Goal: Communication & Community: Answer question/provide support

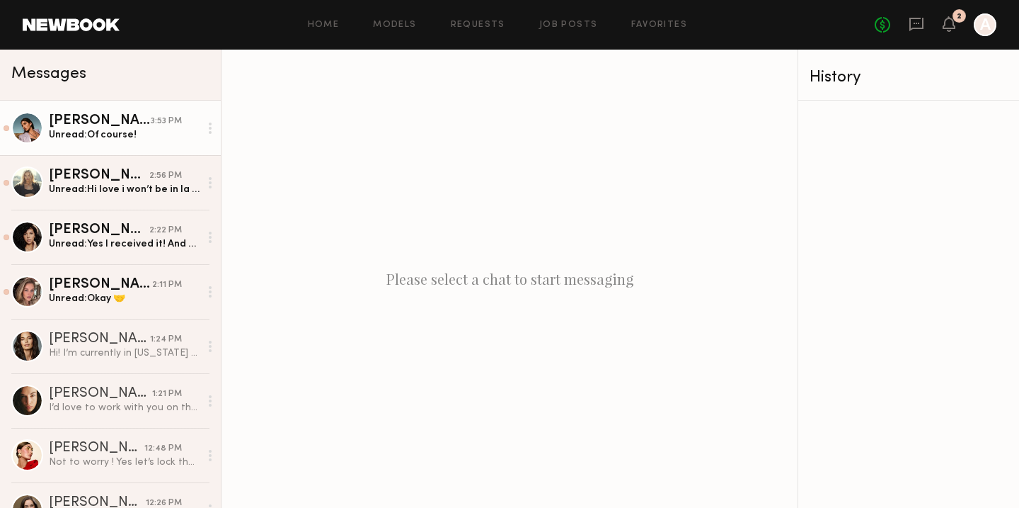
click at [108, 122] on div "Lara G." at bounding box center [100, 121] width 102 height 14
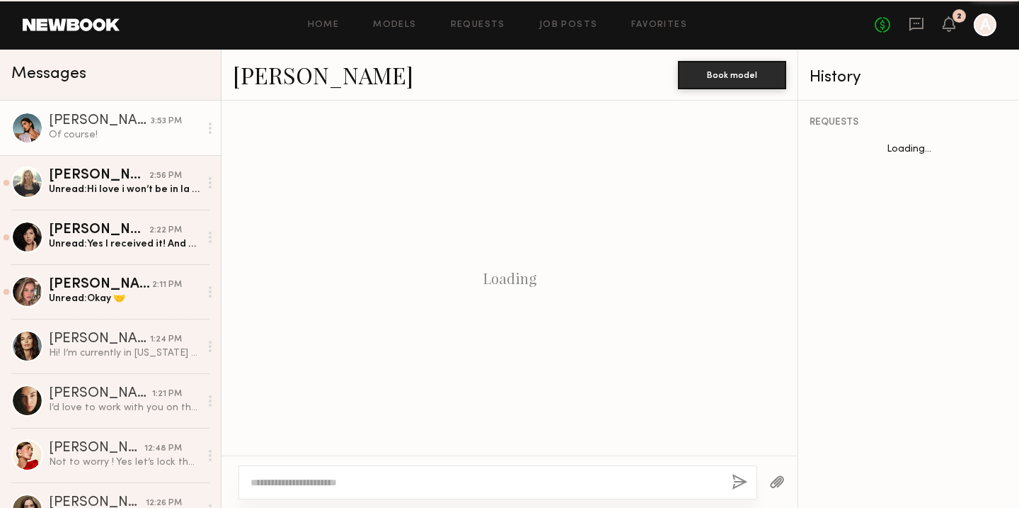
scroll to position [781, 0]
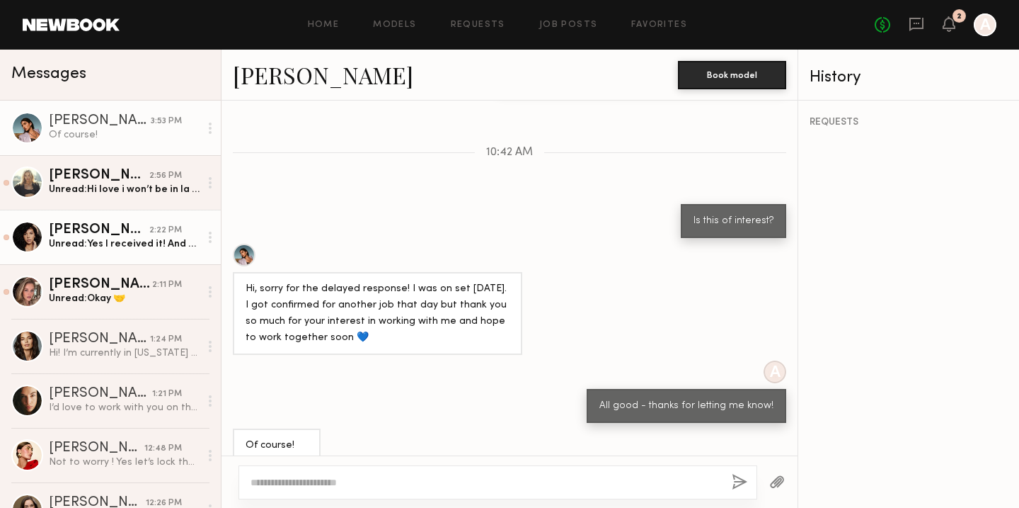
click at [154, 248] on div "Unread: Yes I received it! And yes I can do tomorrow morning/afternoon" at bounding box center [124, 243] width 151 height 13
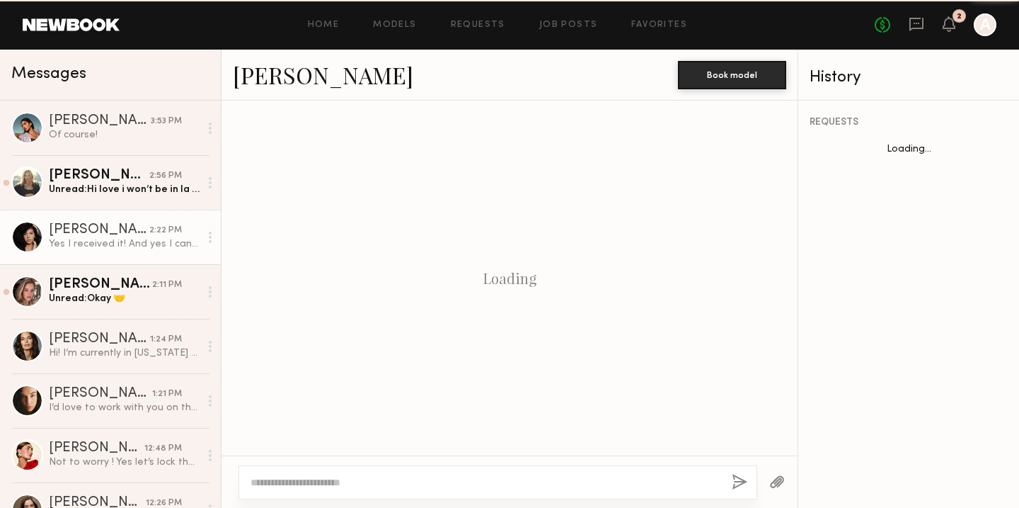
scroll to position [797, 0]
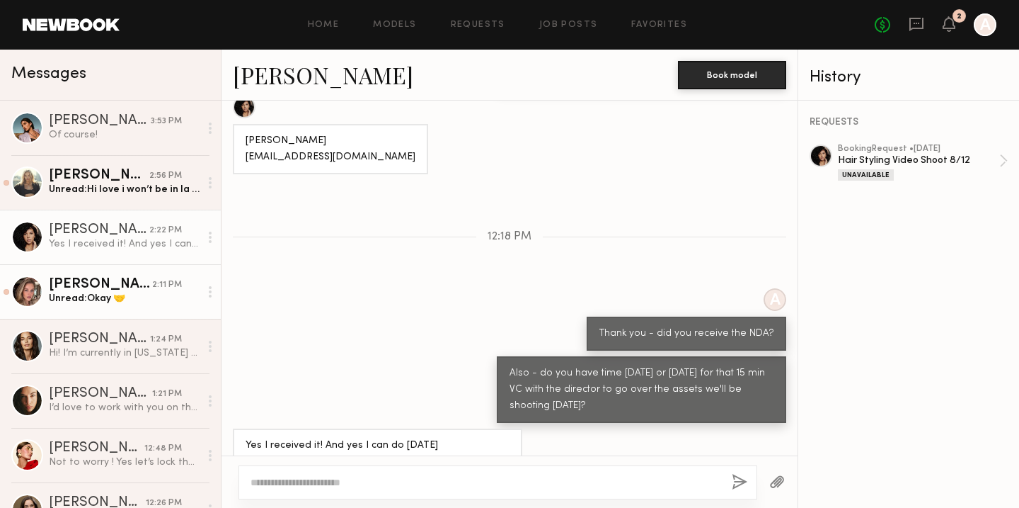
click at [129, 290] on div "Masha B." at bounding box center [100, 285] width 103 height 14
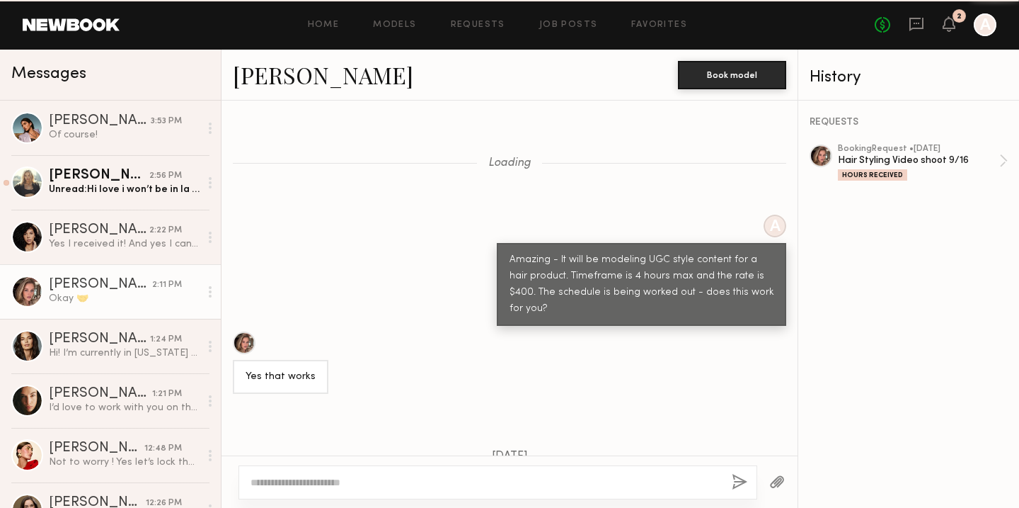
scroll to position [3163, 0]
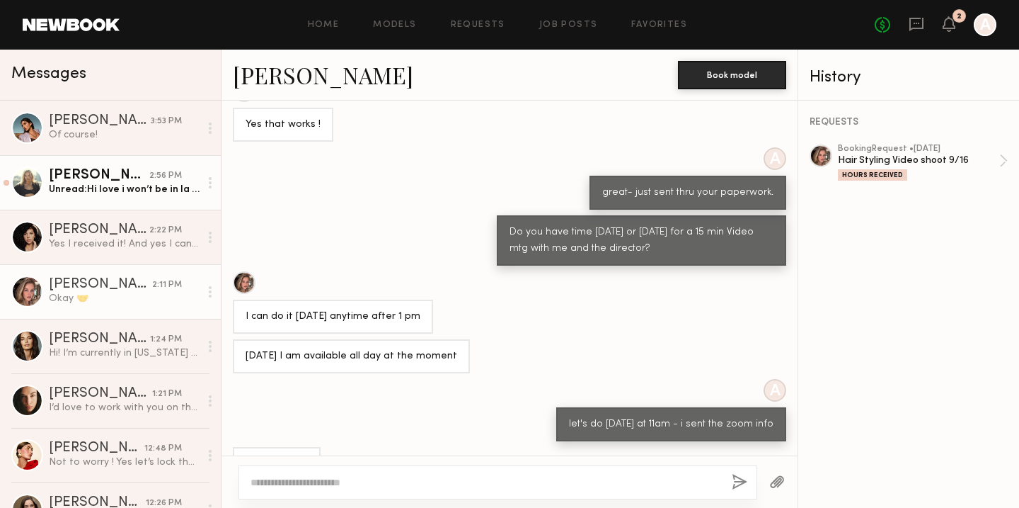
click at [126, 166] on link "Daphne L. 2:56 PM Unread: Hi love i won’t be in la until the 13 of October sinc…" at bounding box center [110, 182] width 221 height 55
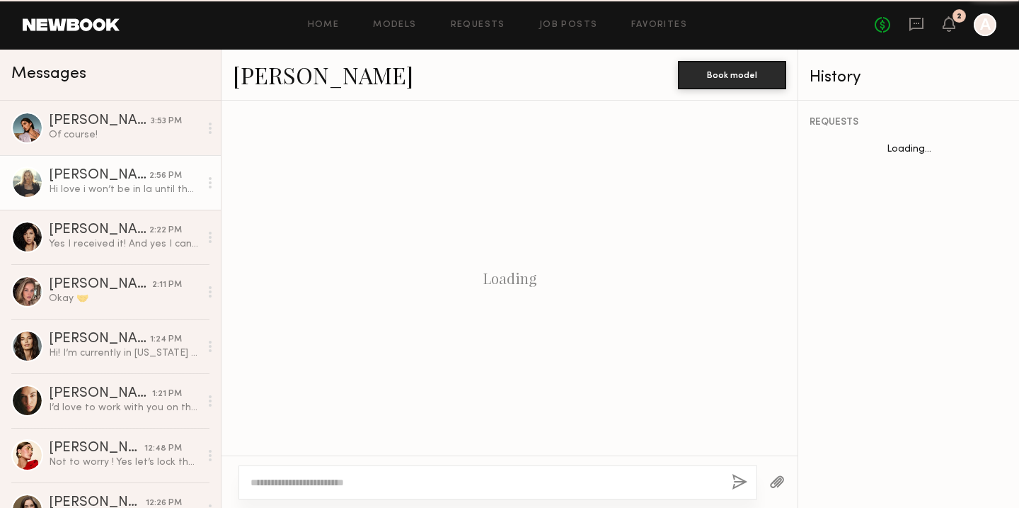
scroll to position [783, 0]
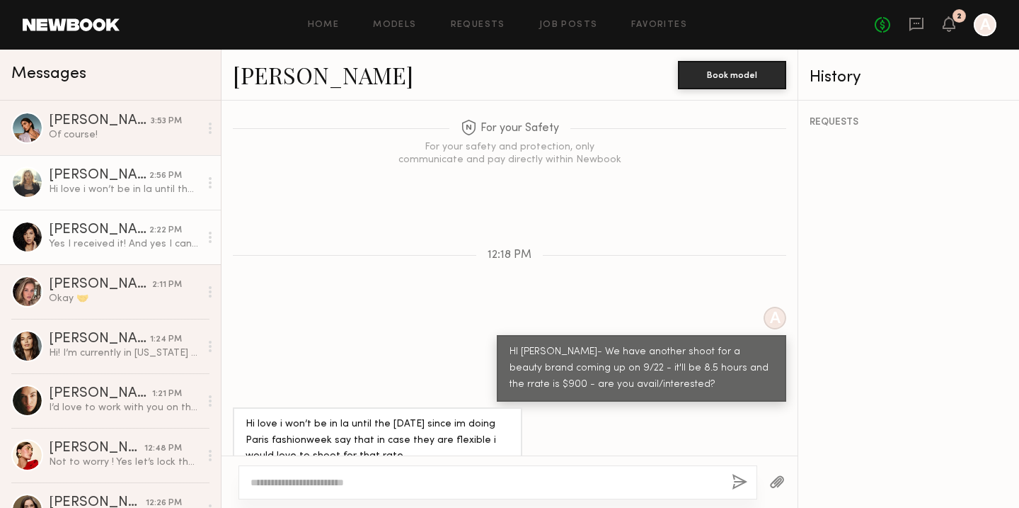
click at [108, 230] on div "Tracy D." at bounding box center [99, 230] width 101 height 14
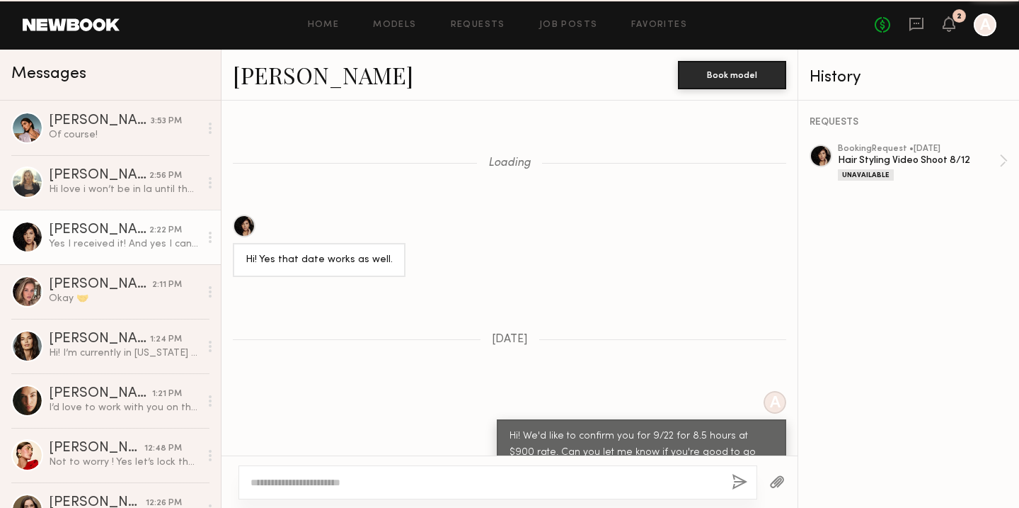
scroll to position [797, 0]
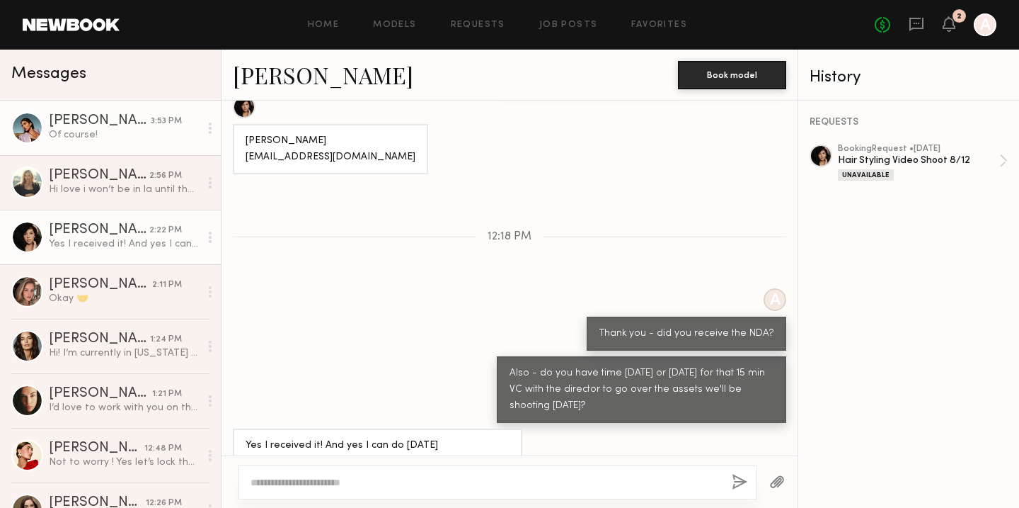
click at [105, 138] on div "Of course!" at bounding box center [124, 134] width 151 height 13
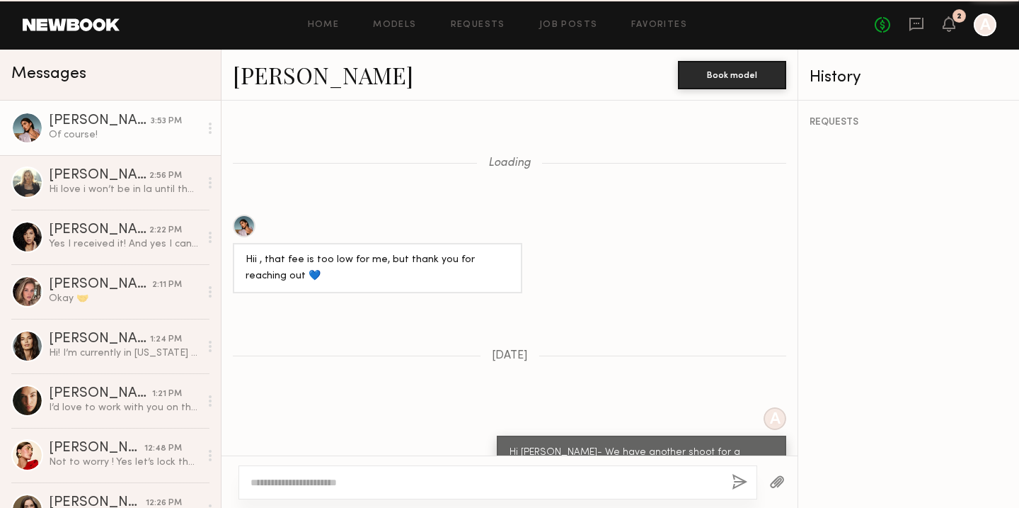
scroll to position [781, 0]
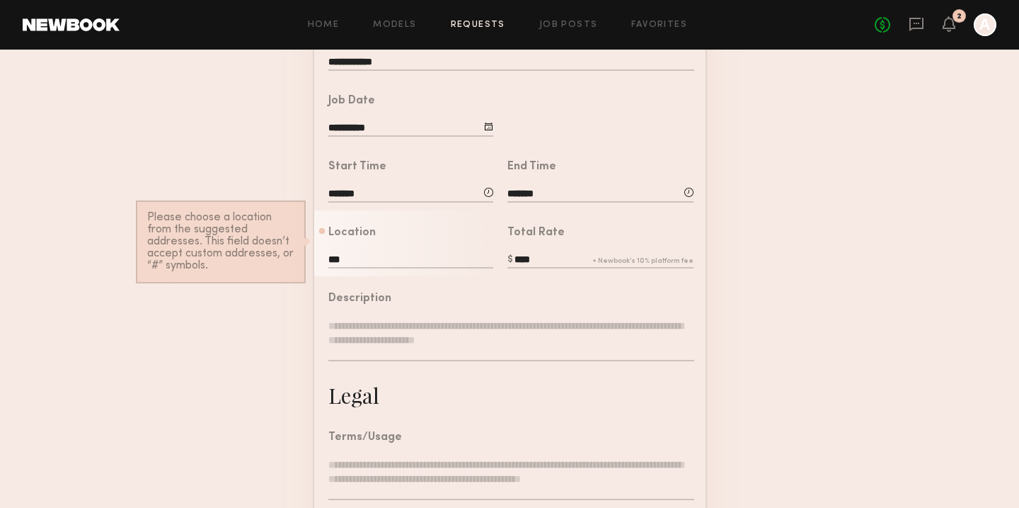
scroll to position [238, 0]
click at [912, 33] on link at bounding box center [917, 25] width 16 height 18
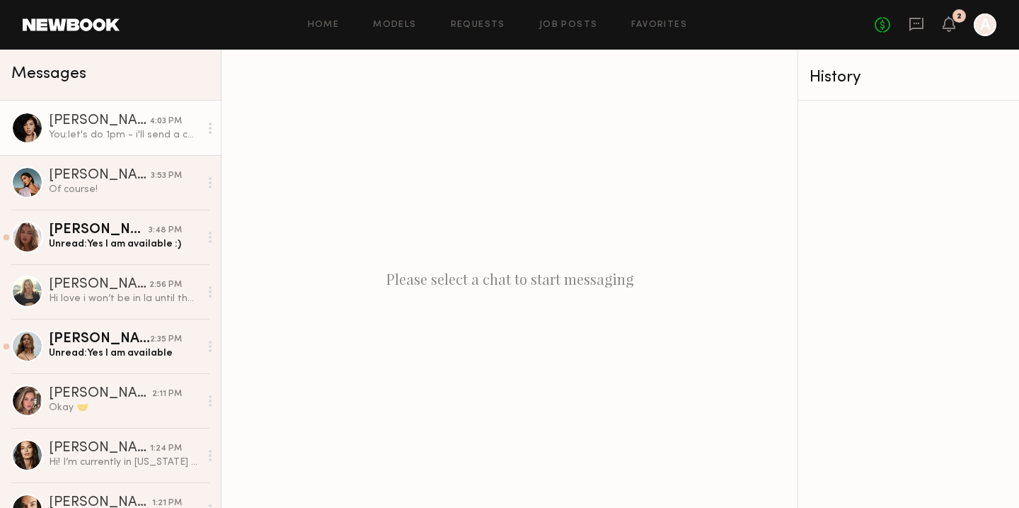
click at [123, 132] on div "You: let's do 1pm - i'll send a cal invite" at bounding box center [124, 134] width 151 height 13
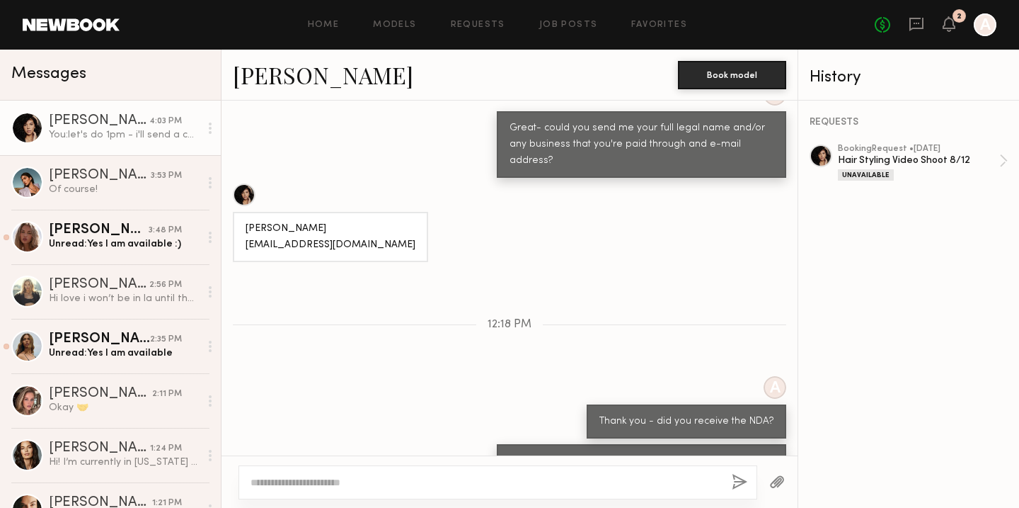
scroll to position [526, 0]
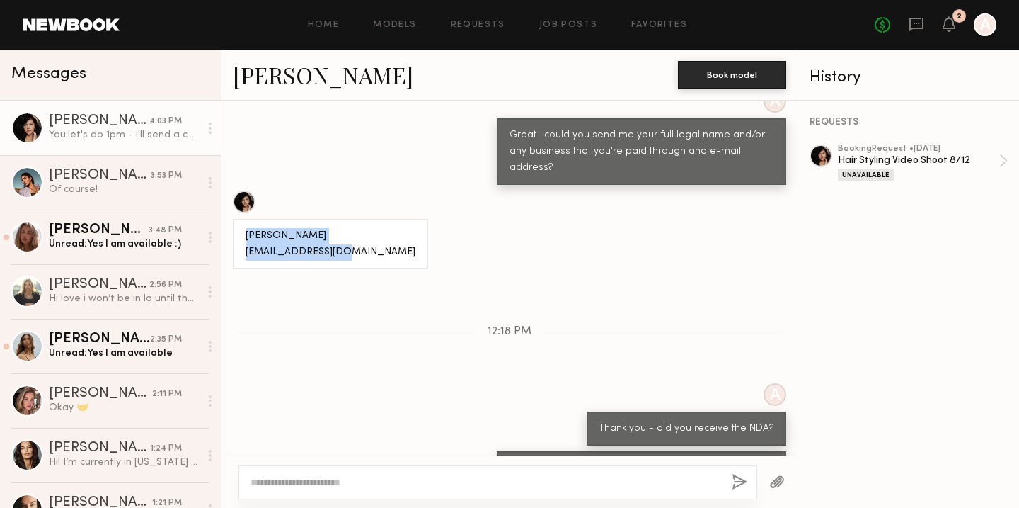
drag, startPoint x: 360, startPoint y: 223, endPoint x: 244, endPoint y: 207, distance: 116.5
click at [245, 219] on div "Tracy Dias tracydias07@gmail.com" at bounding box center [330, 244] width 195 height 50
copy div "Tracy Dias tracydias07@gmail.com"
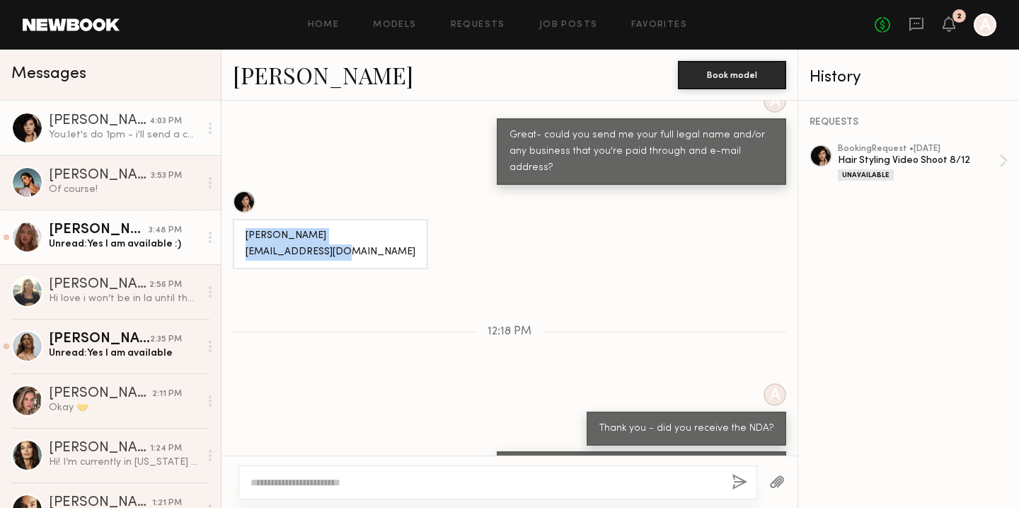
click at [128, 222] on link "Emma V. 3:48 PM Unread: Yes I am available :)" at bounding box center [110, 237] width 221 height 55
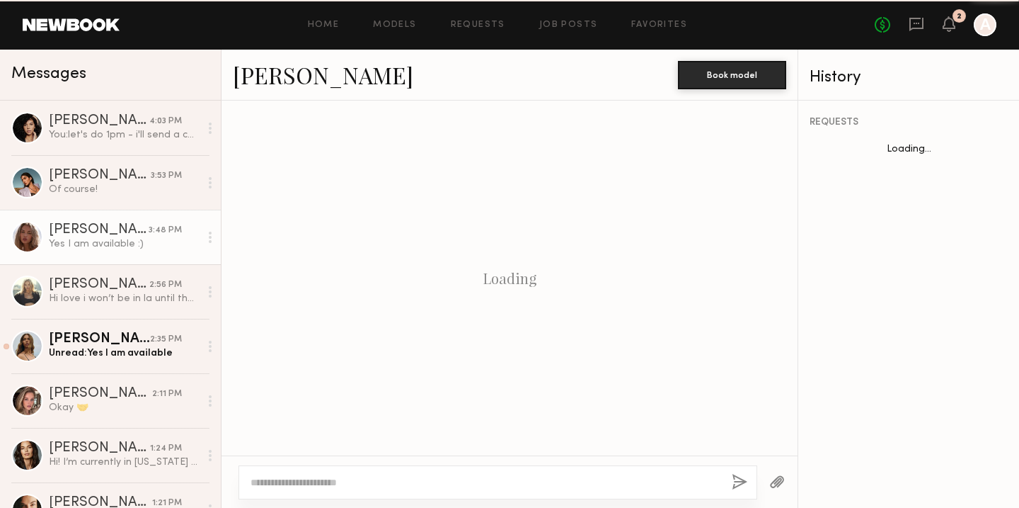
scroll to position [1022, 0]
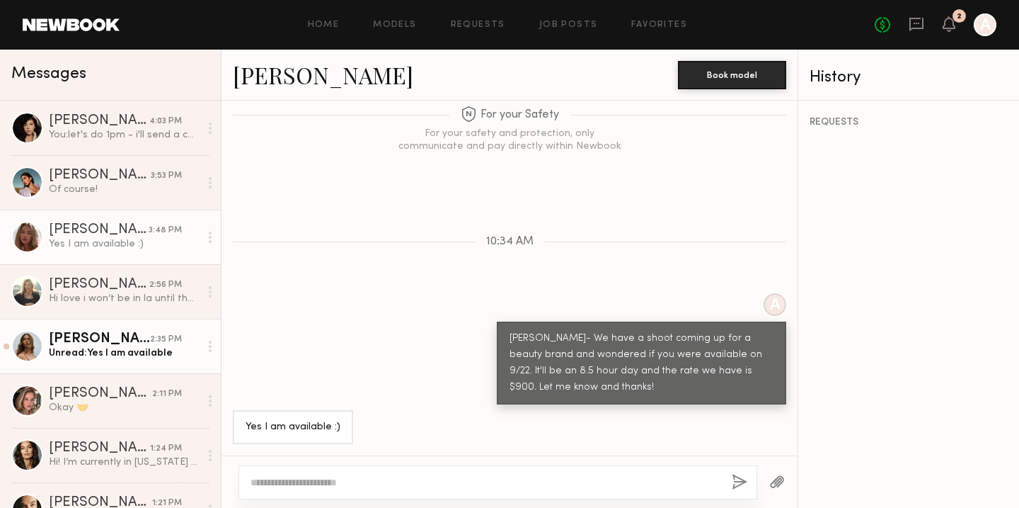
click at [125, 353] on div "Unread: Yes I am available" at bounding box center [124, 352] width 151 height 13
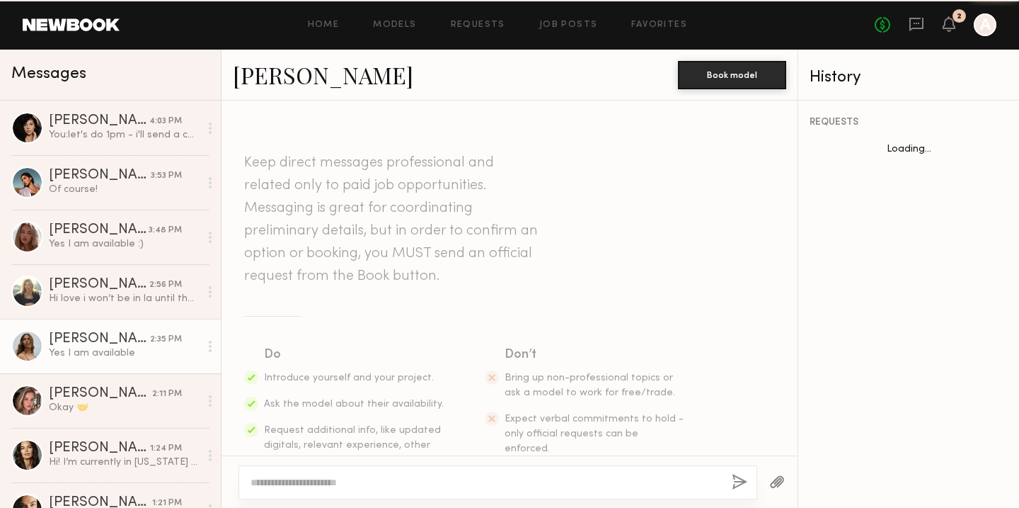
scroll to position [1242, 0]
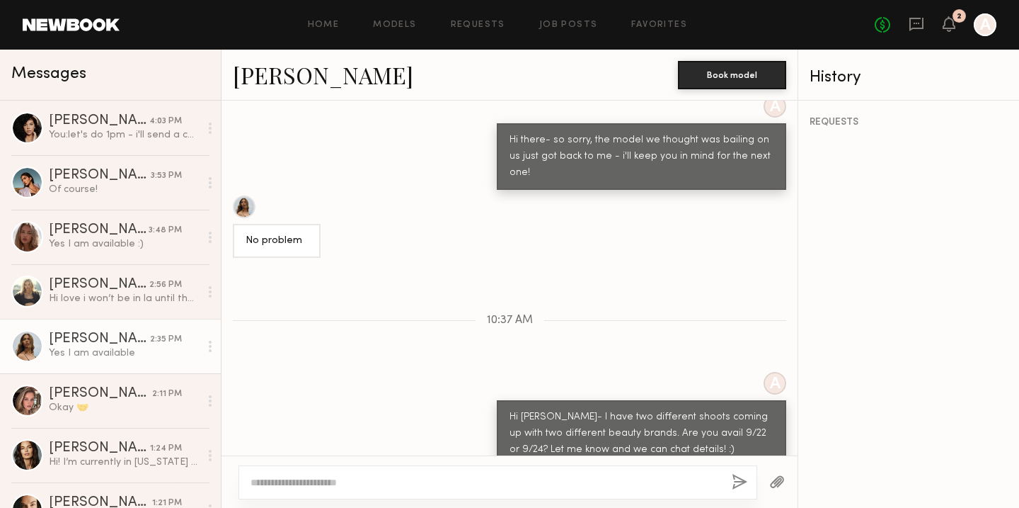
click at [256, 79] on link "Jana C." at bounding box center [323, 74] width 181 height 30
click at [91, 346] on div "Yes I am available" at bounding box center [124, 352] width 151 height 13
click at [270, 88] on link "Jana C." at bounding box center [323, 74] width 181 height 30
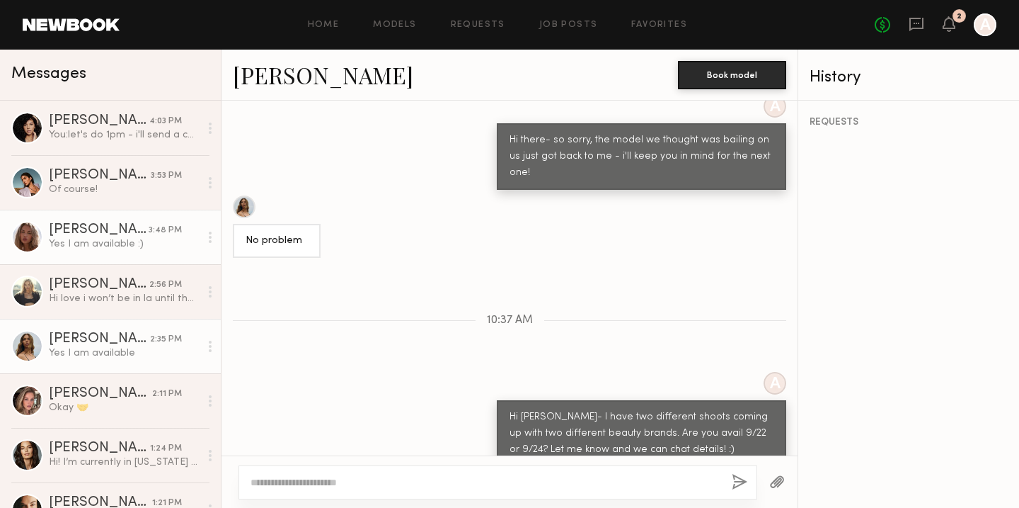
click at [68, 231] on div "Emma V." at bounding box center [99, 230] width 100 height 14
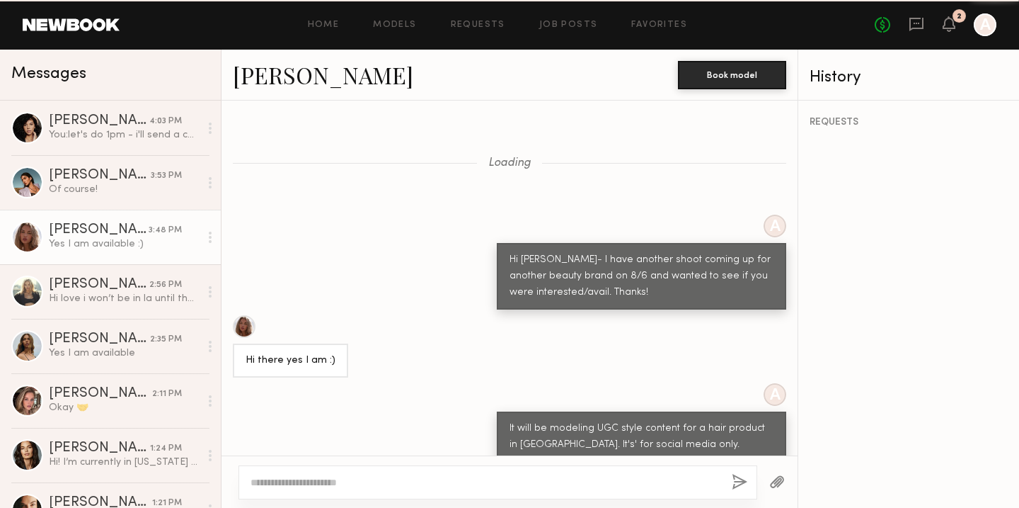
scroll to position [1022, 0]
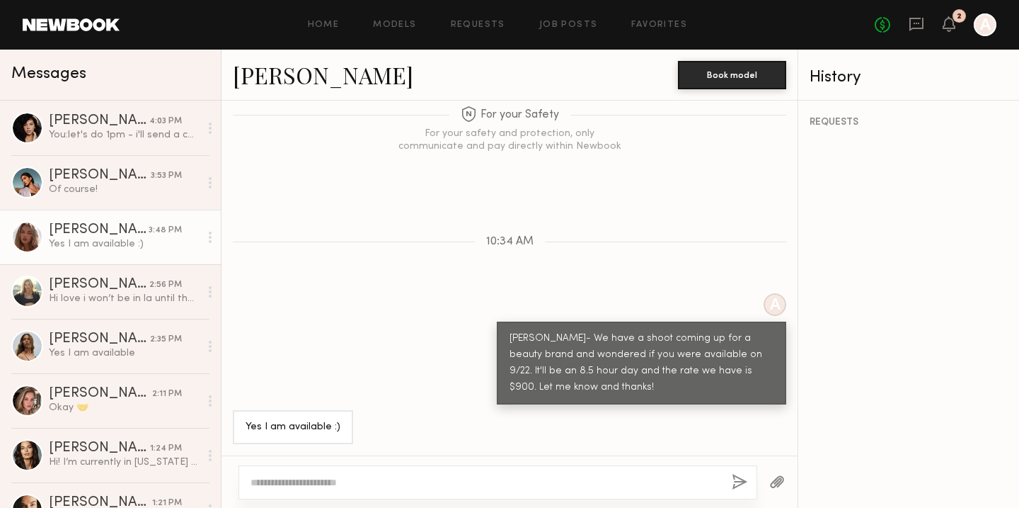
click at [270, 73] on link "Emma V." at bounding box center [323, 74] width 181 height 30
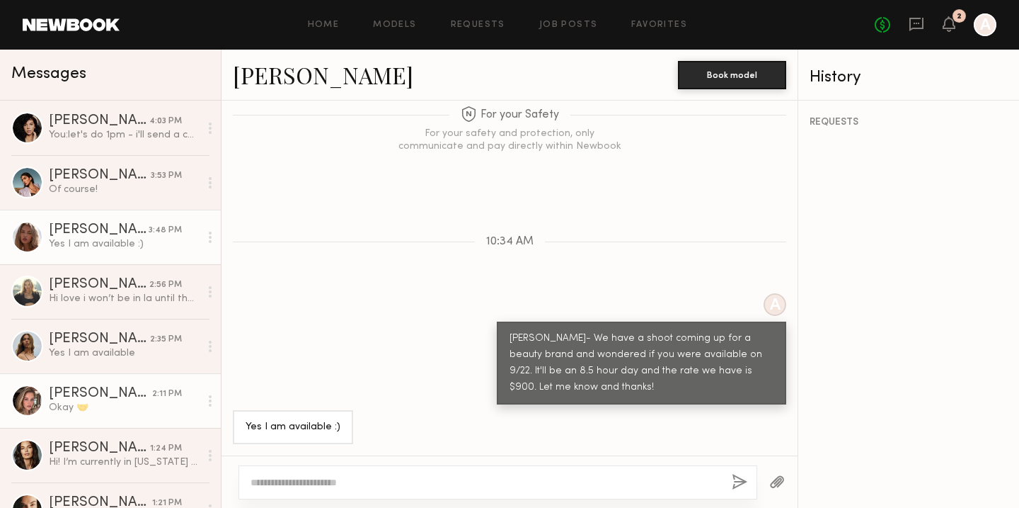
scroll to position [171, 0]
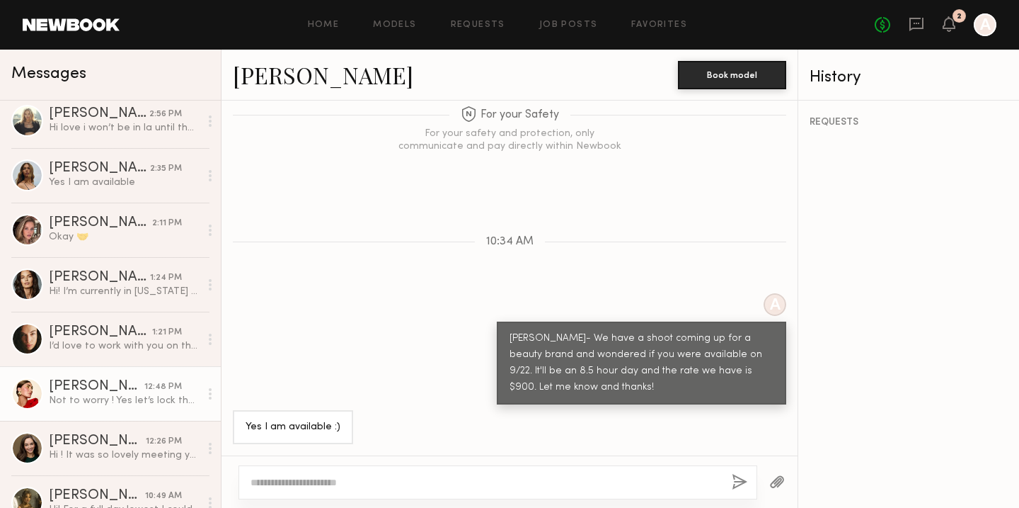
click at [71, 397] on div "Not to worry ! Yes let’s lock that in 🥰" at bounding box center [124, 400] width 151 height 13
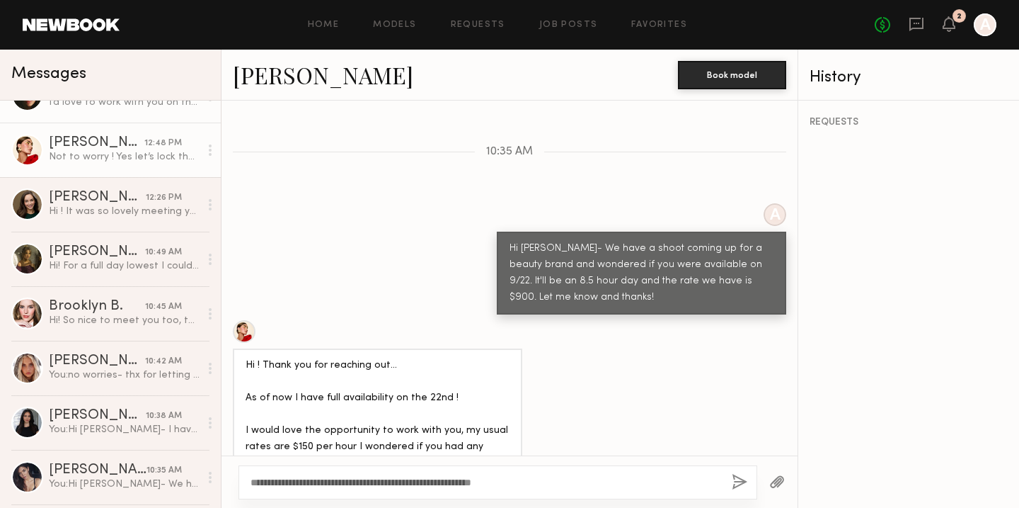
scroll to position [416, 0]
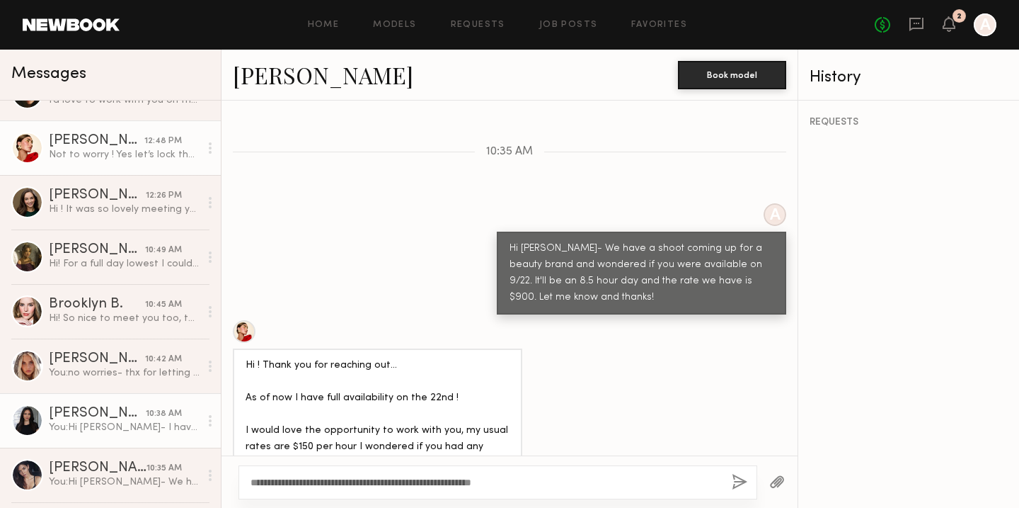
type textarea "**********"
click at [114, 421] on div "You: Hi Haley- I have a shoot coming up with a beauty brand and wondered if you…" at bounding box center [124, 427] width 151 height 13
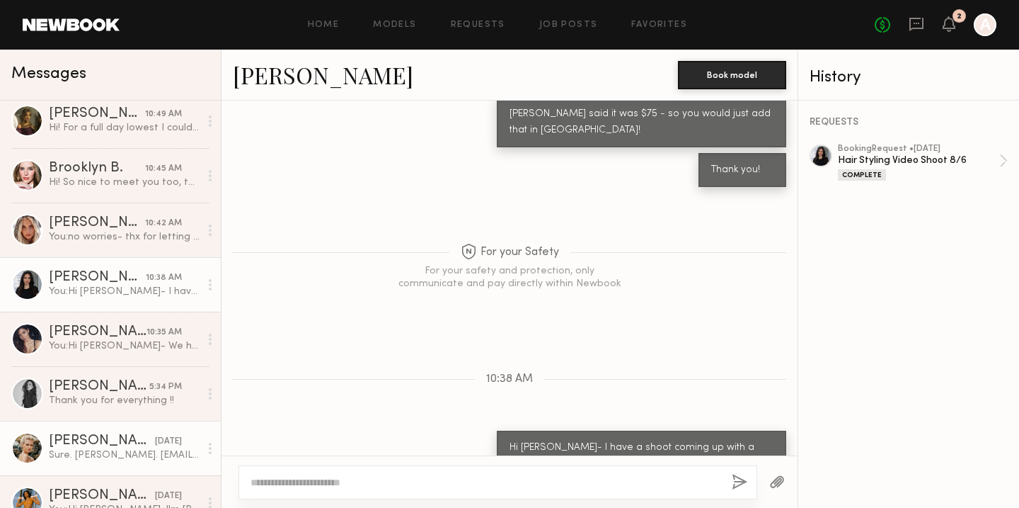
scroll to position [659, 0]
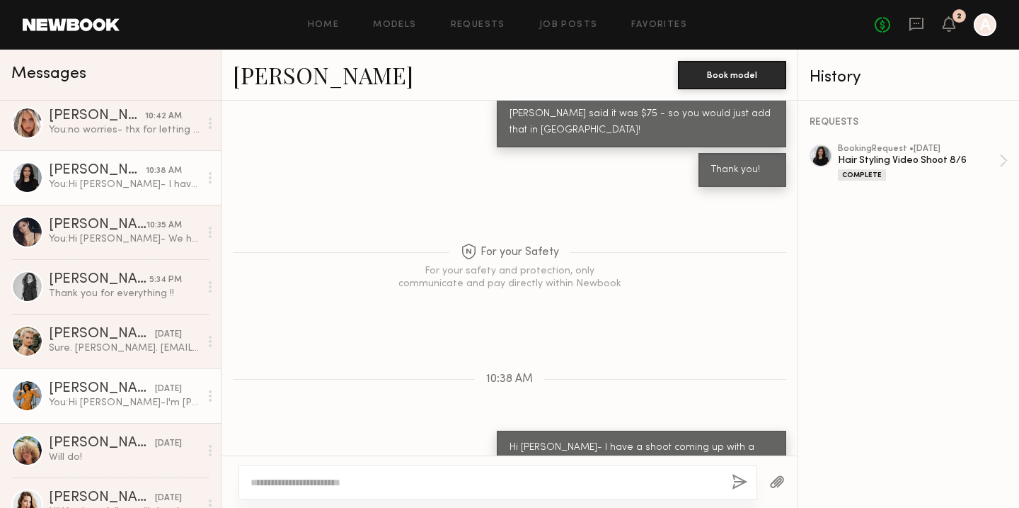
click at [113, 408] on div "You: Hi Jasmine-I'm Anne and I'm a producer for a digital marketing agency. We …" at bounding box center [124, 402] width 151 height 13
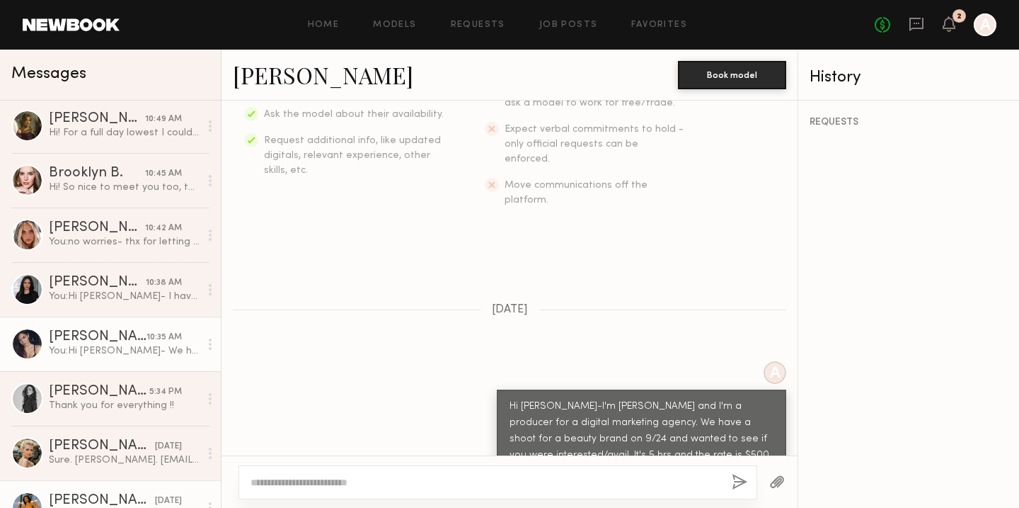
scroll to position [435, 0]
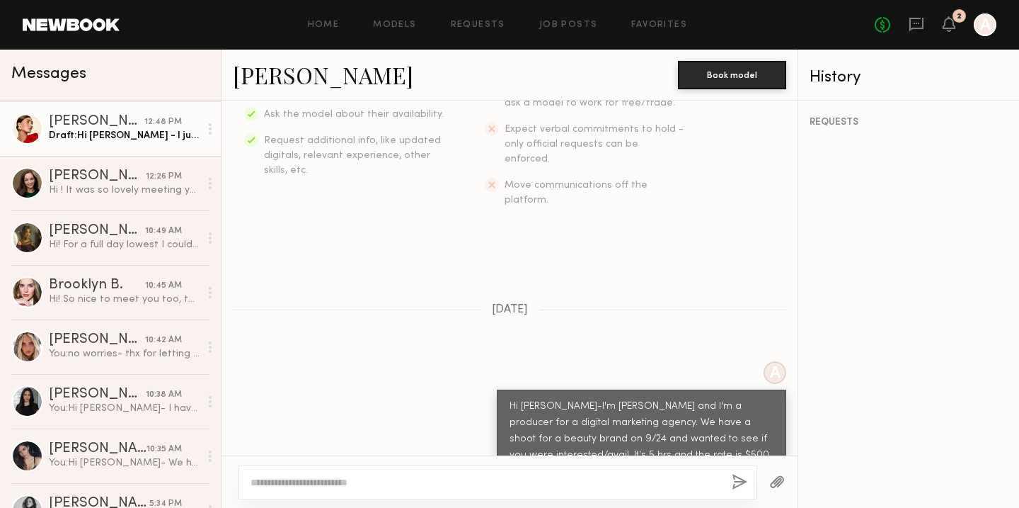
click at [105, 141] on div "Draft: Hi Louise - I just lost that date- but are you avail on 9/24?" at bounding box center [124, 135] width 151 height 13
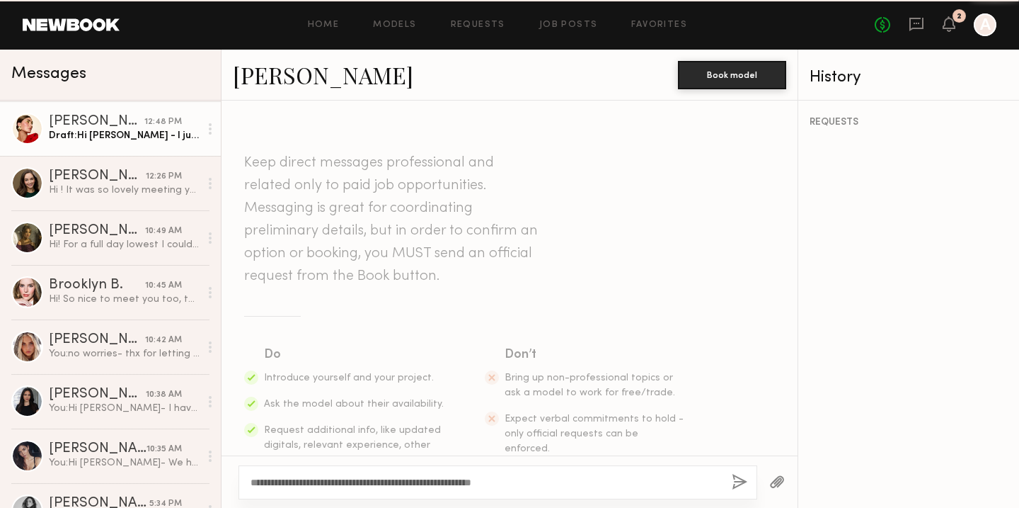
scroll to position [660, 0]
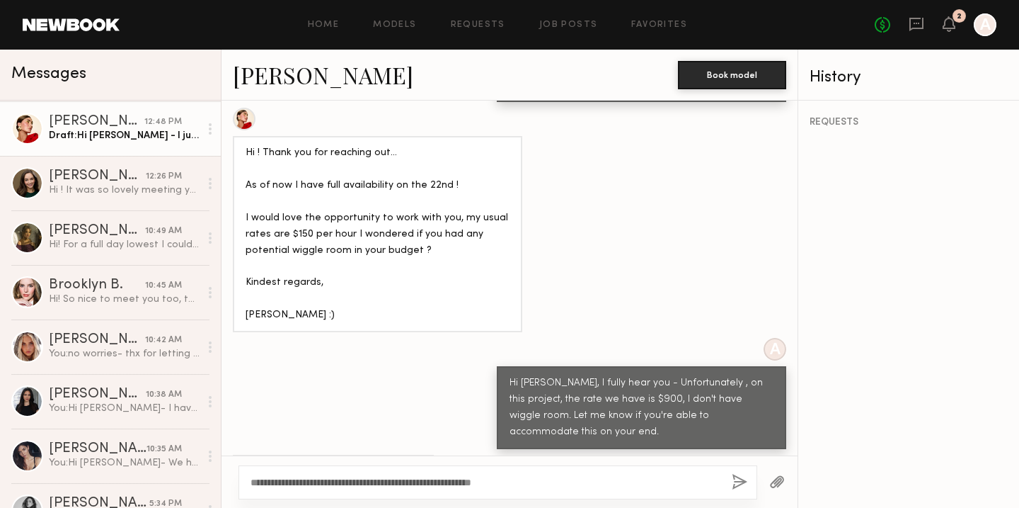
click at [545, 480] on textarea "**********" at bounding box center [486, 482] width 470 height 14
click at [743, 483] on button "button" at bounding box center [740, 483] width 16 height 18
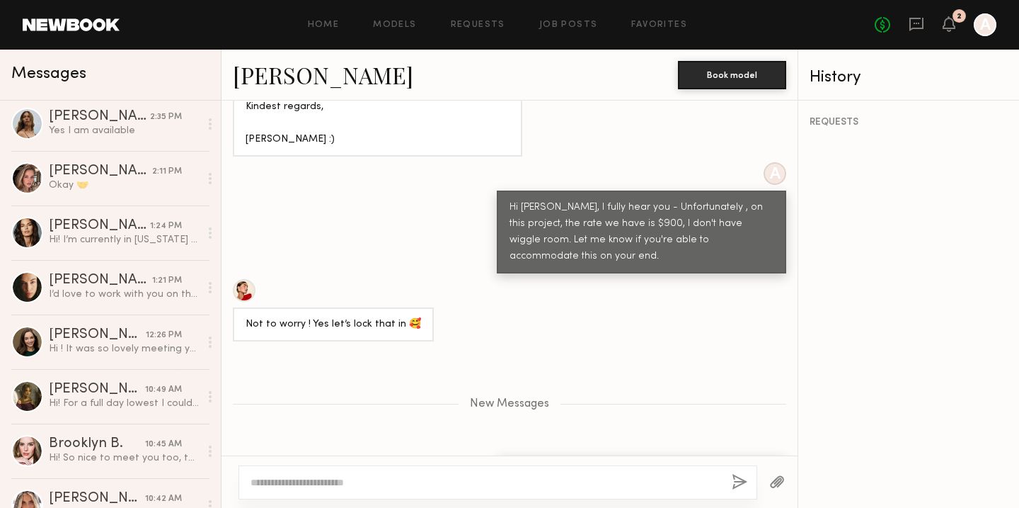
scroll to position [0, 0]
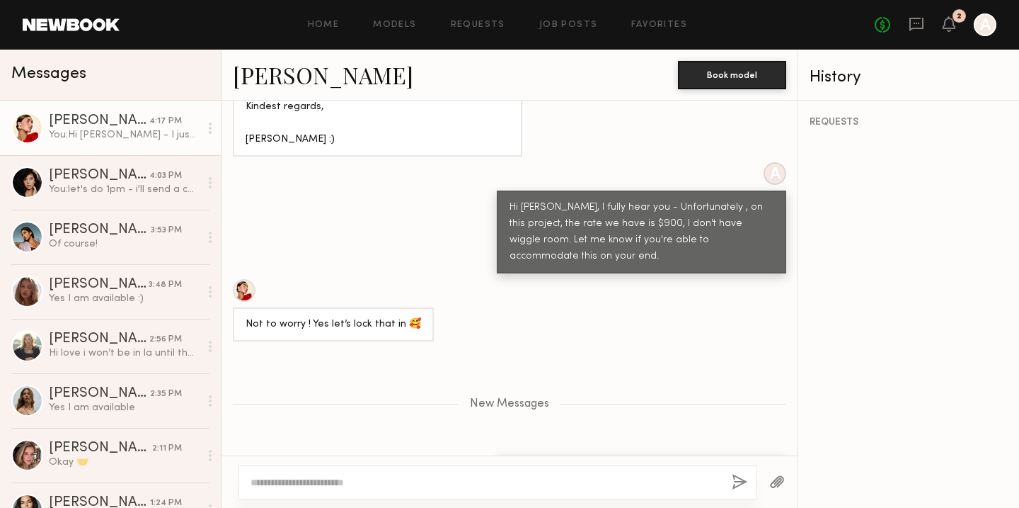
click at [91, 117] on div "Louise M." at bounding box center [99, 121] width 101 height 14
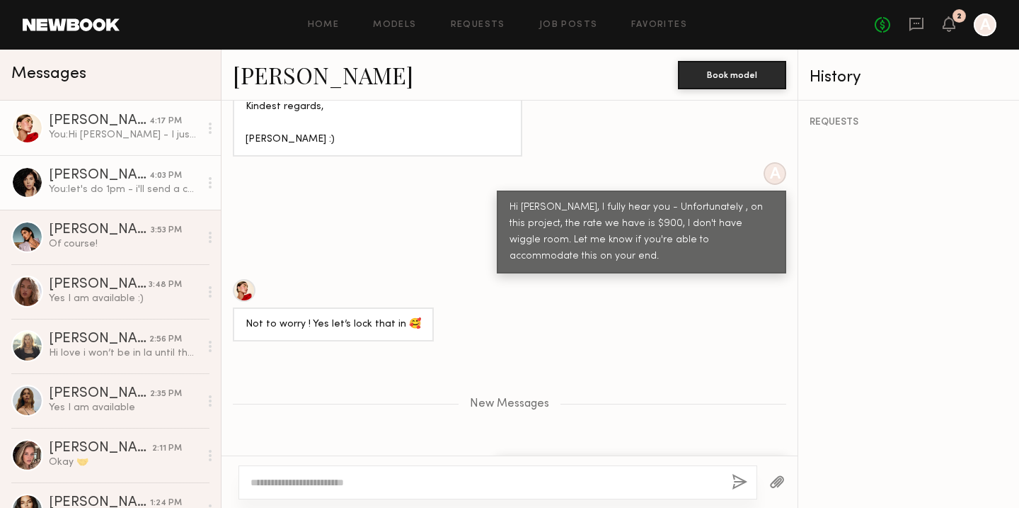
click at [88, 197] on link "Tracy D. 4:03 PM You: let's do 1pm - i'll send a cal invite" at bounding box center [110, 182] width 221 height 55
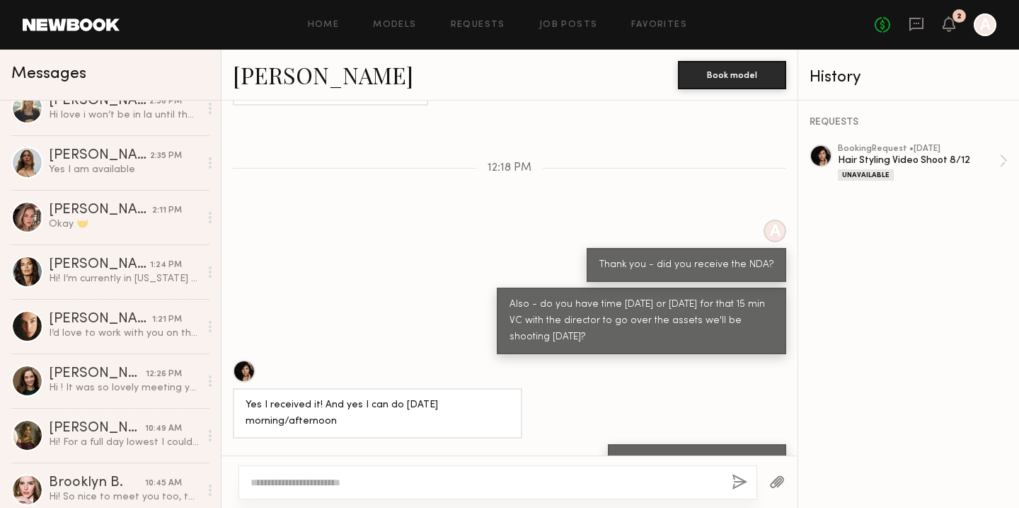
scroll to position [239, 0]
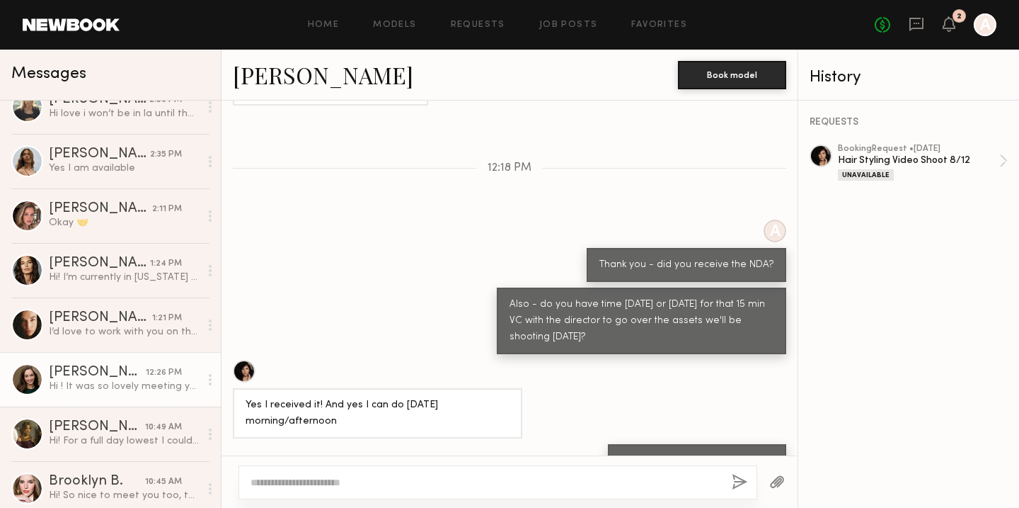
click at [96, 371] on div "Kayla M." at bounding box center [97, 372] width 97 height 14
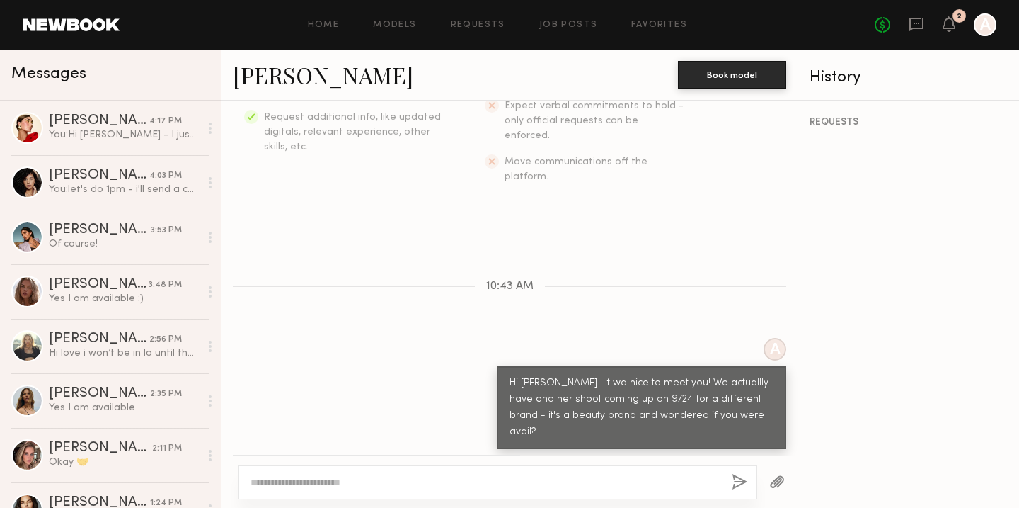
click at [263, 72] on link "Kayla M." at bounding box center [323, 74] width 181 height 30
click at [343, 485] on textarea at bounding box center [486, 482] width 470 height 14
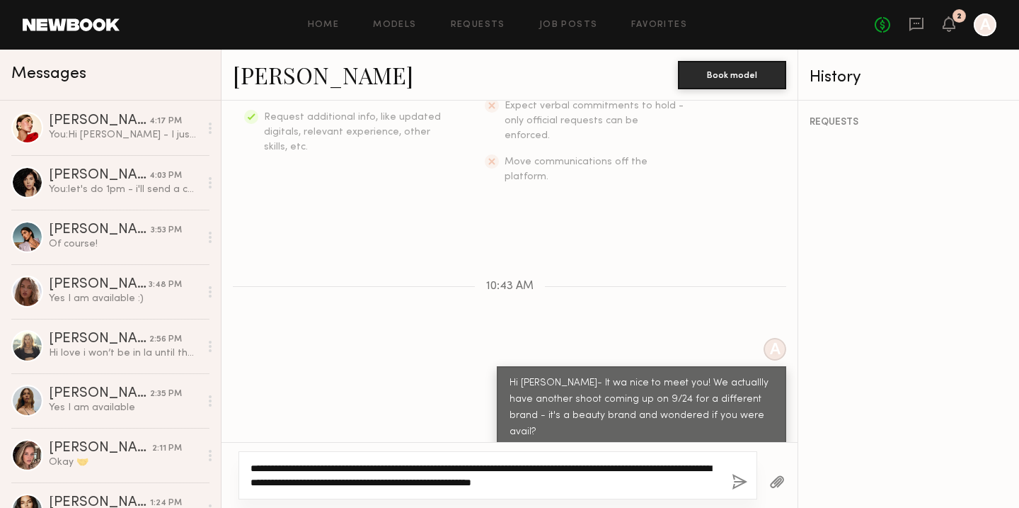
click at [588, 484] on textarea "**********" at bounding box center [486, 475] width 470 height 28
drag, startPoint x: 678, startPoint y: 483, endPoint x: 226, endPoint y: 432, distance: 455.2
click at [226, 432] on div "**********" at bounding box center [510, 304] width 576 height 407
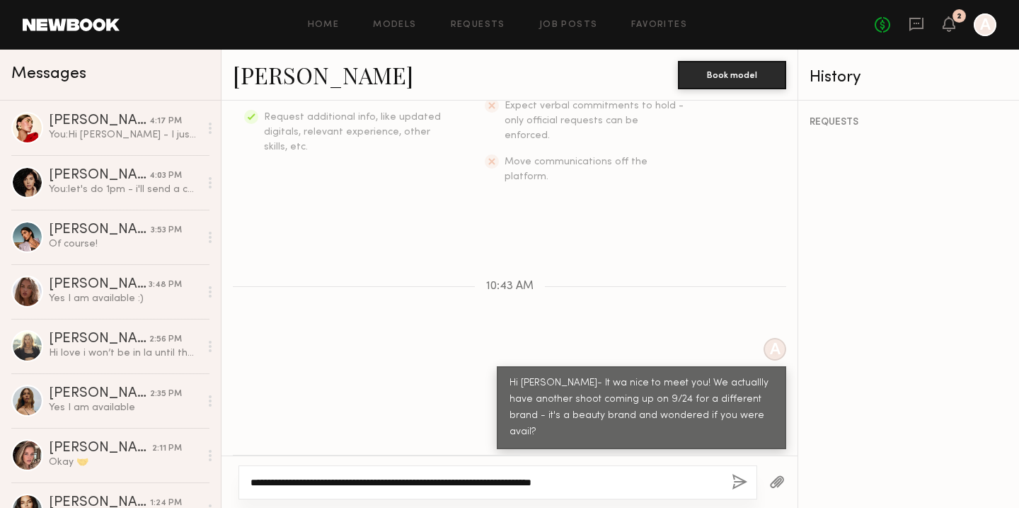
type textarea "**********"
click at [738, 479] on button "button" at bounding box center [740, 483] width 16 height 18
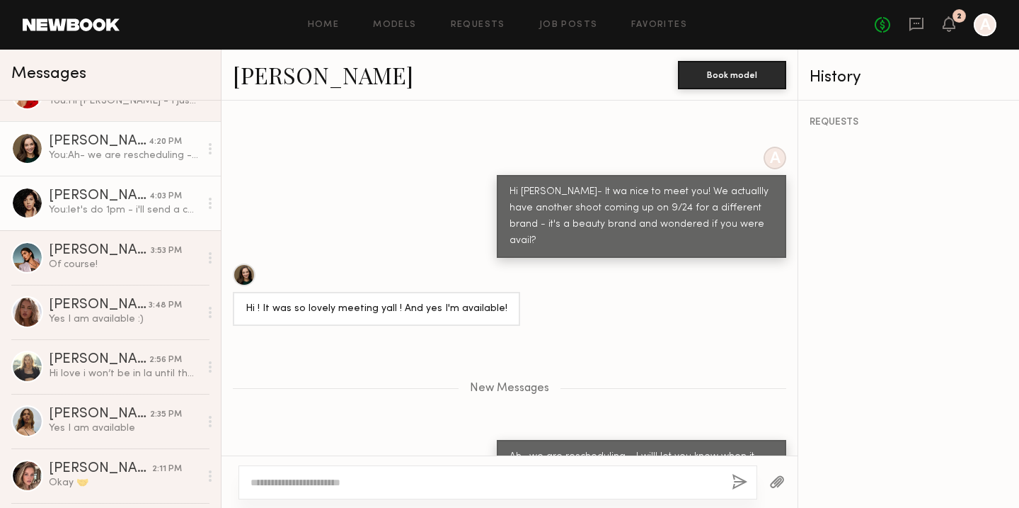
scroll to position [53, 0]
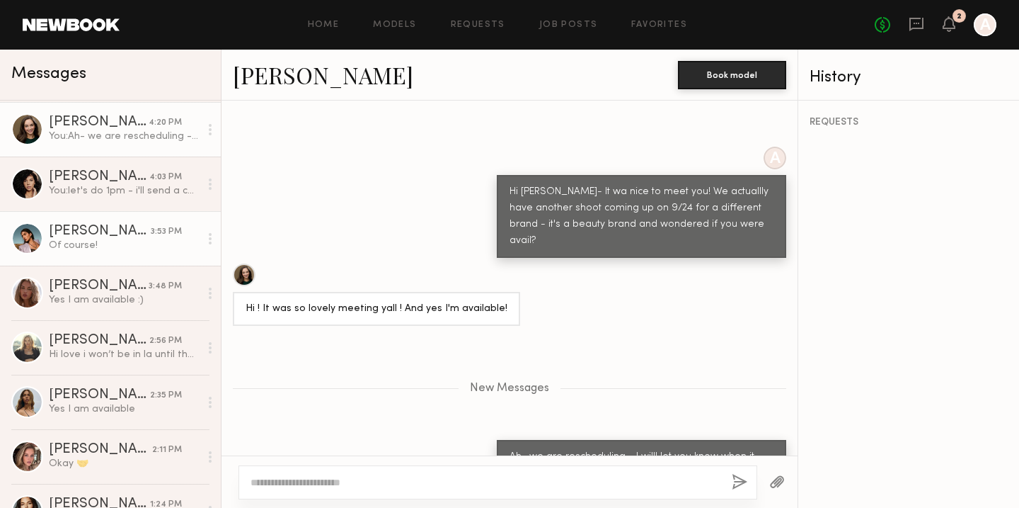
click at [104, 240] on div "Of course!" at bounding box center [124, 245] width 151 height 13
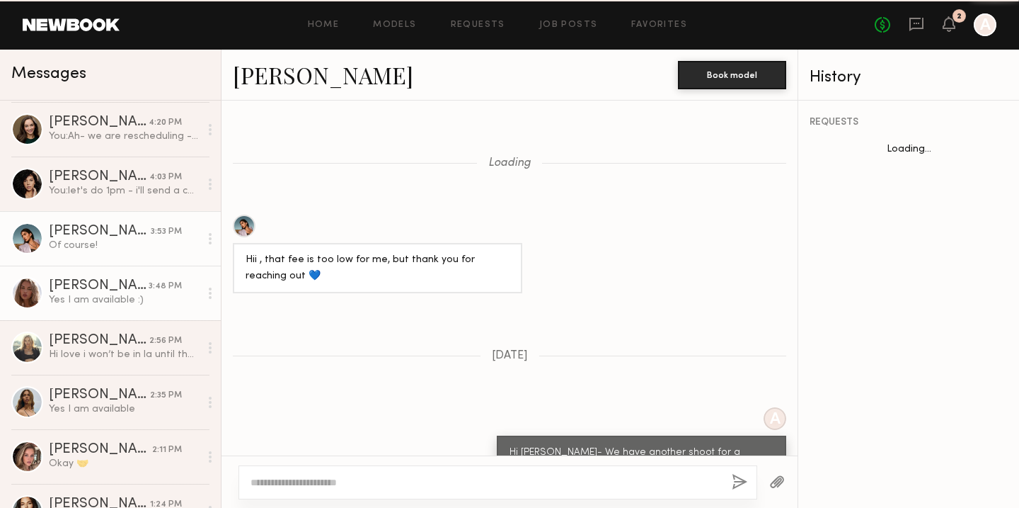
scroll to position [781, 0]
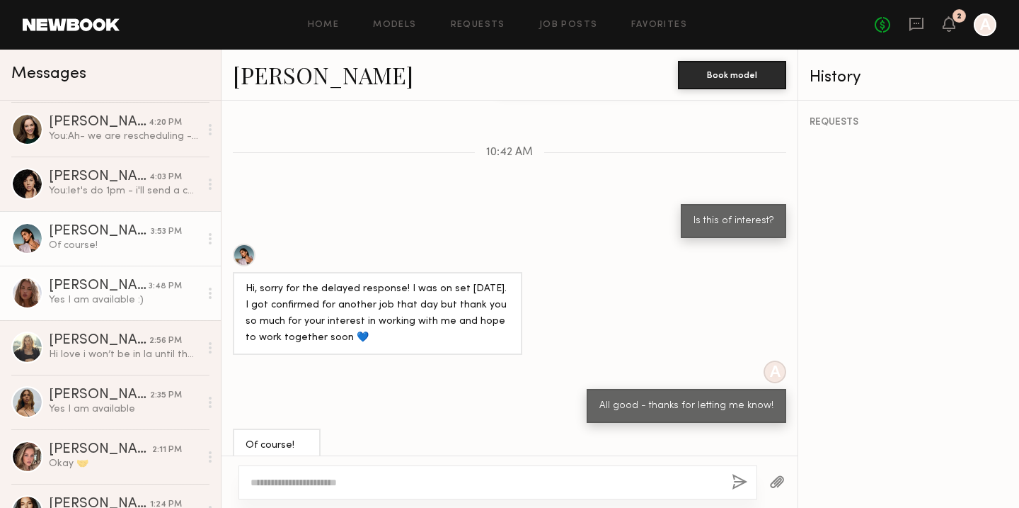
click at [101, 309] on link "Emma V. 3:48 PM Yes I am available :)" at bounding box center [110, 292] width 221 height 55
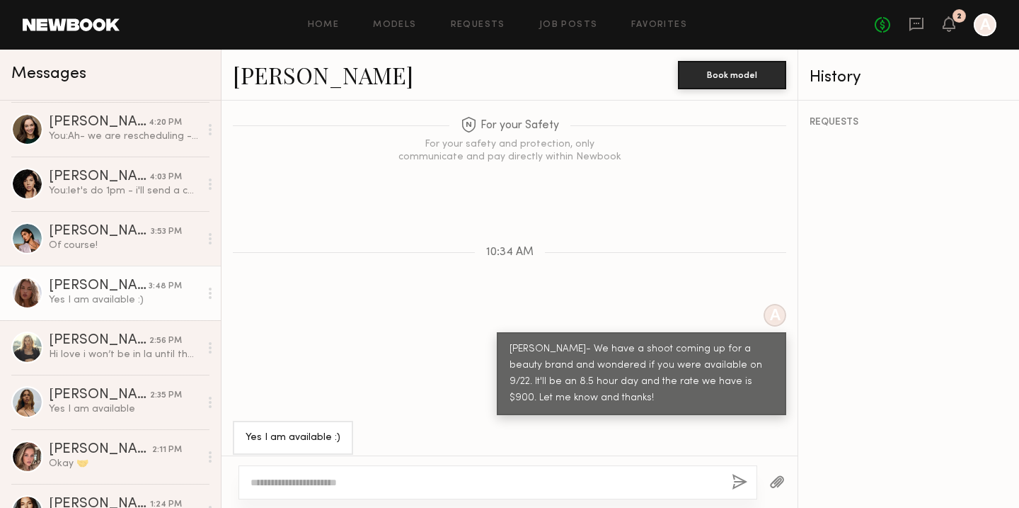
scroll to position [1022, 0]
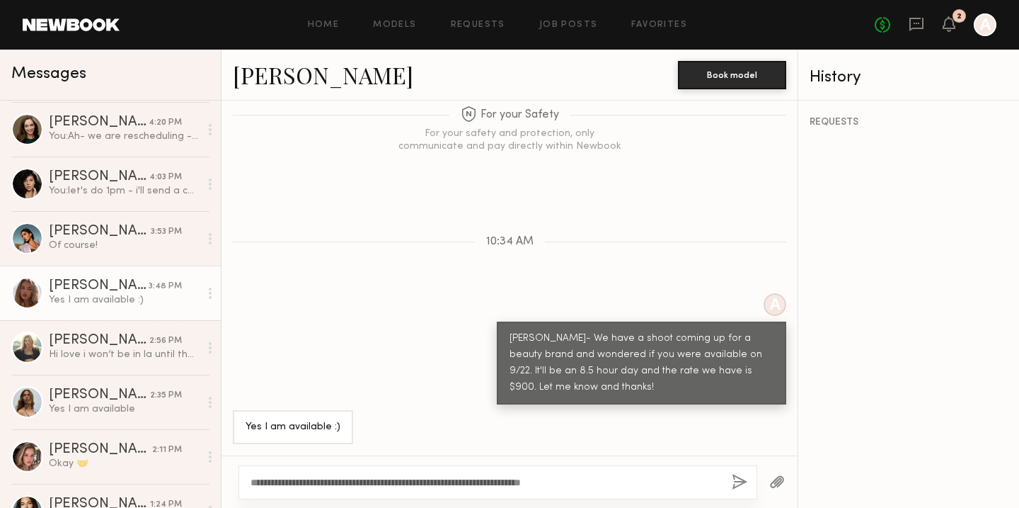
type textarea "**********"
click at [737, 480] on button "button" at bounding box center [740, 483] width 16 height 18
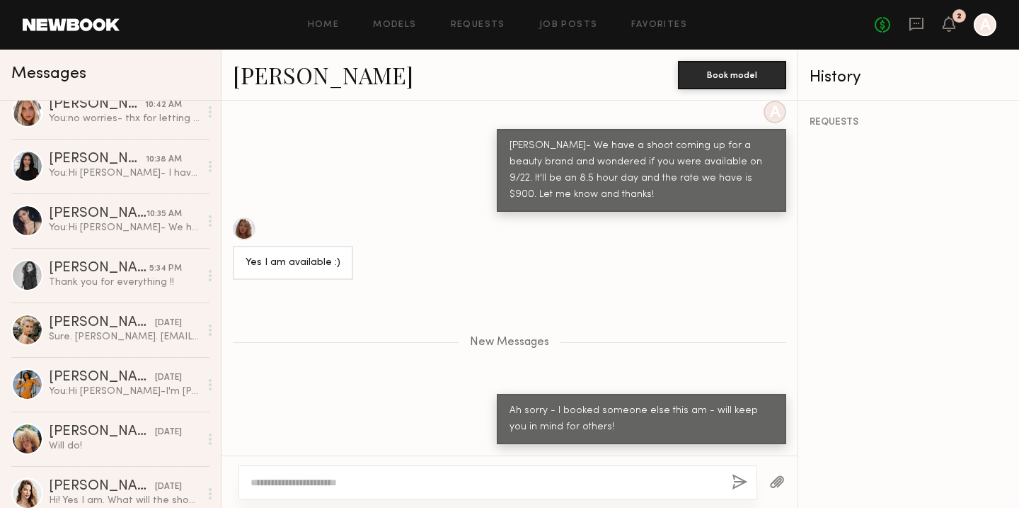
scroll to position [671, 0]
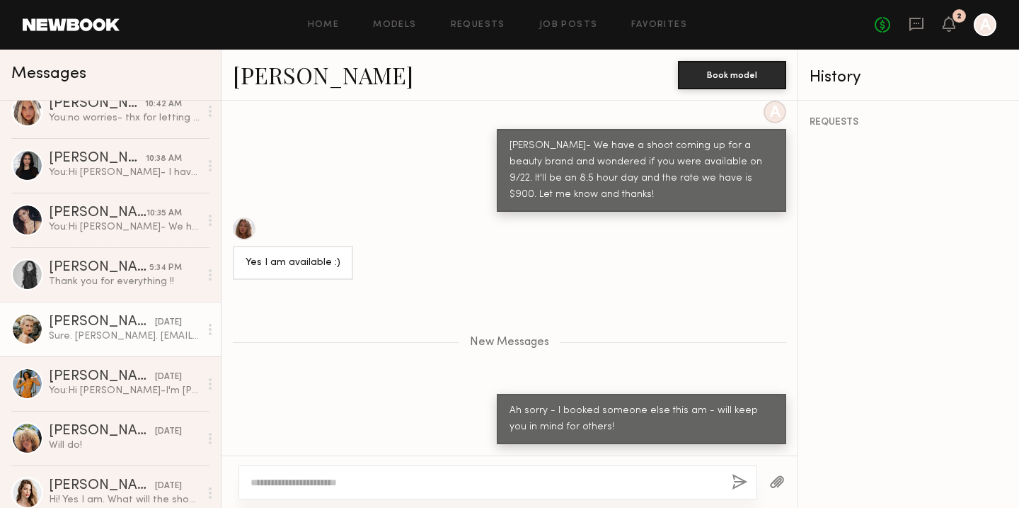
click at [112, 336] on div "Sure. Mallory Abraham. Malloryabraham1197@gmail.com" at bounding box center [124, 335] width 151 height 13
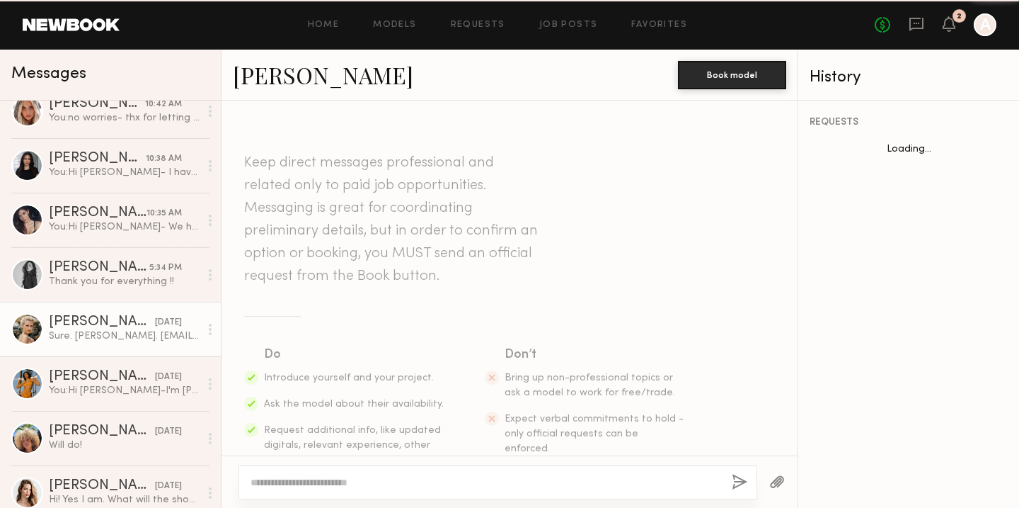
scroll to position [925, 0]
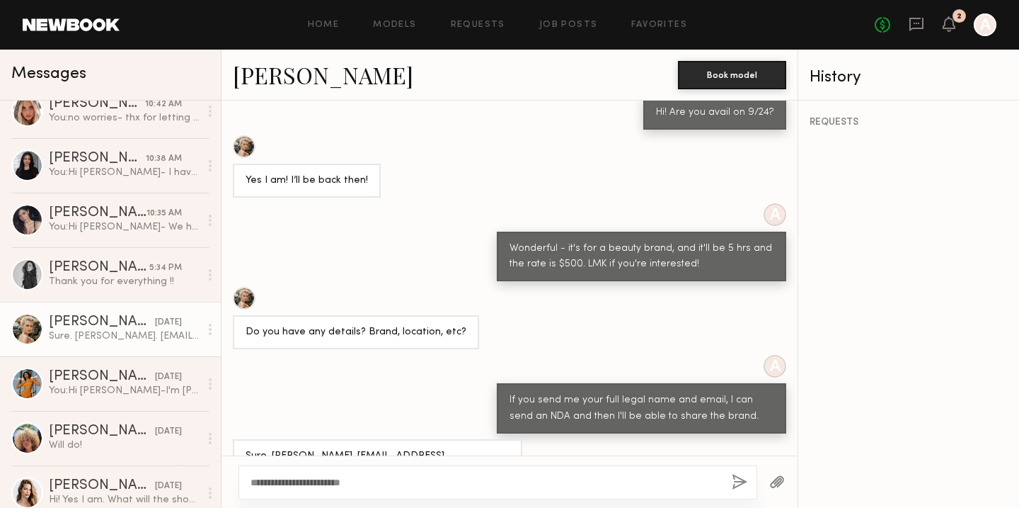
type textarea "**********"
click at [740, 479] on button "button" at bounding box center [740, 483] width 16 height 18
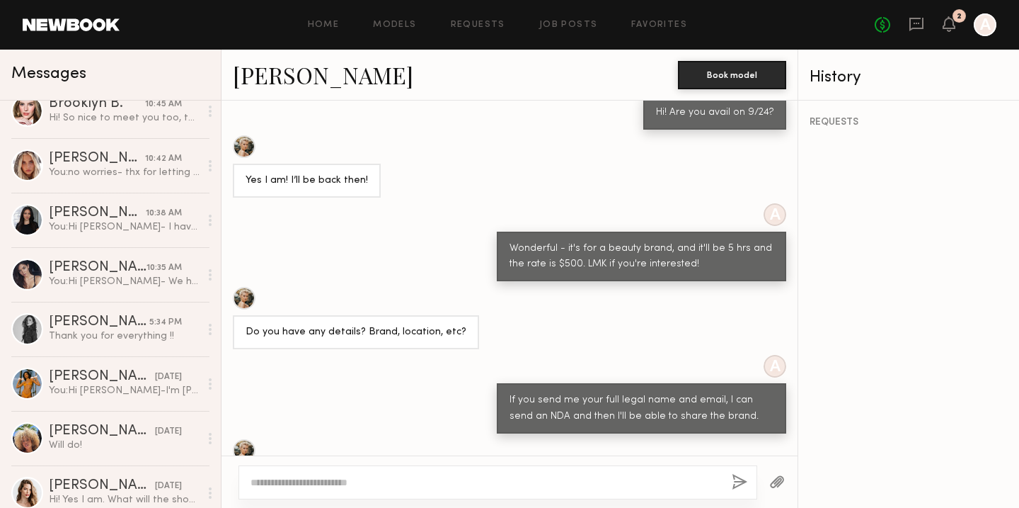
scroll to position [0, 0]
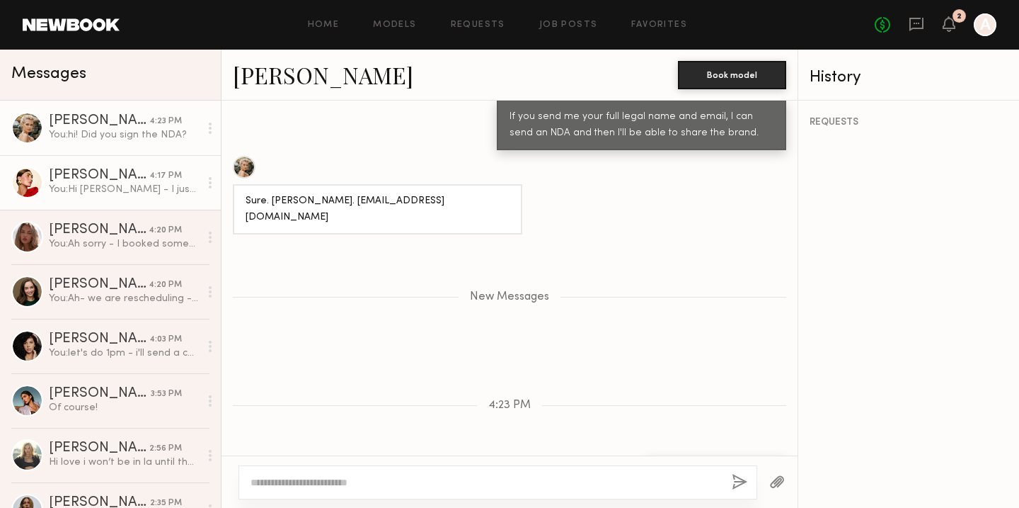
click at [98, 188] on div "You: Hi Louise - I just lost that date- but are you avail on 9/24?" at bounding box center [124, 189] width 151 height 13
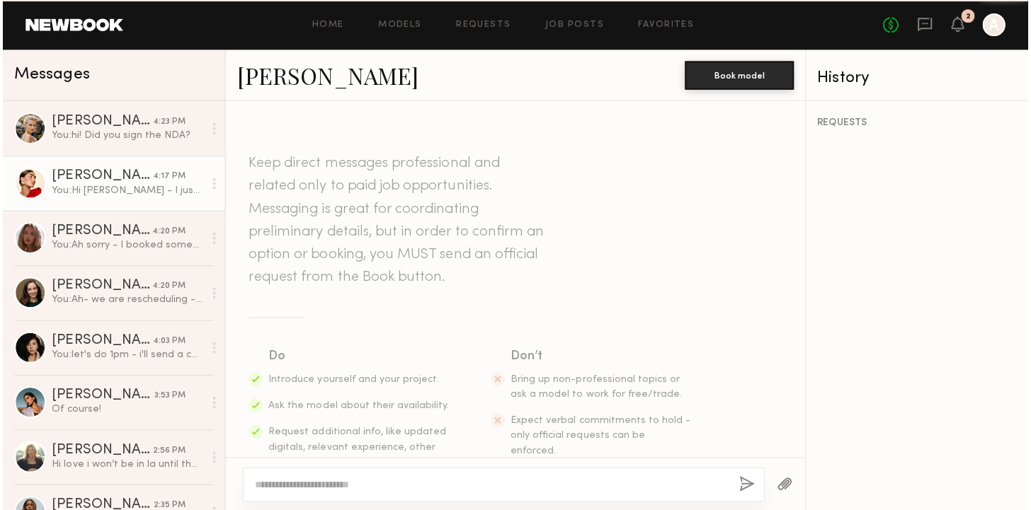
scroll to position [728, 0]
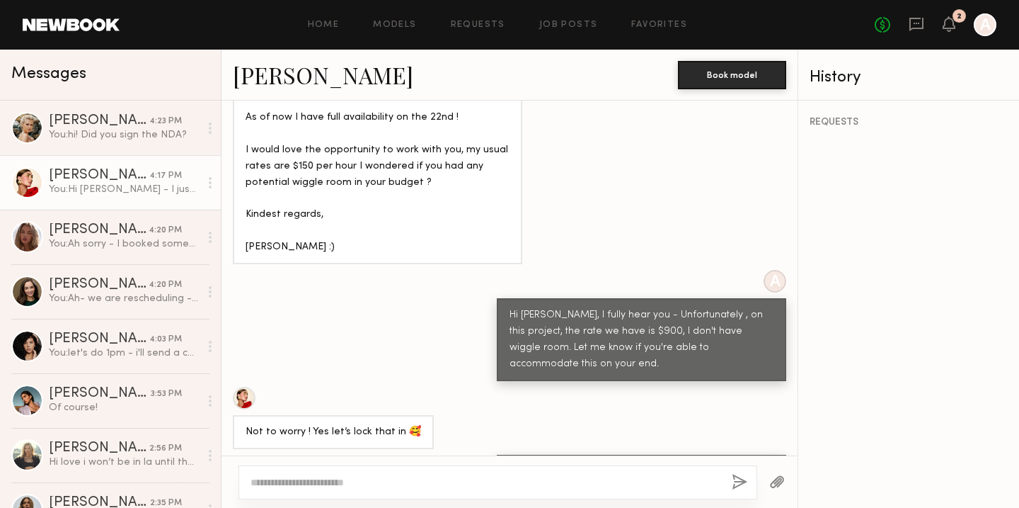
click at [297, 79] on link "Louise M." at bounding box center [323, 74] width 181 height 30
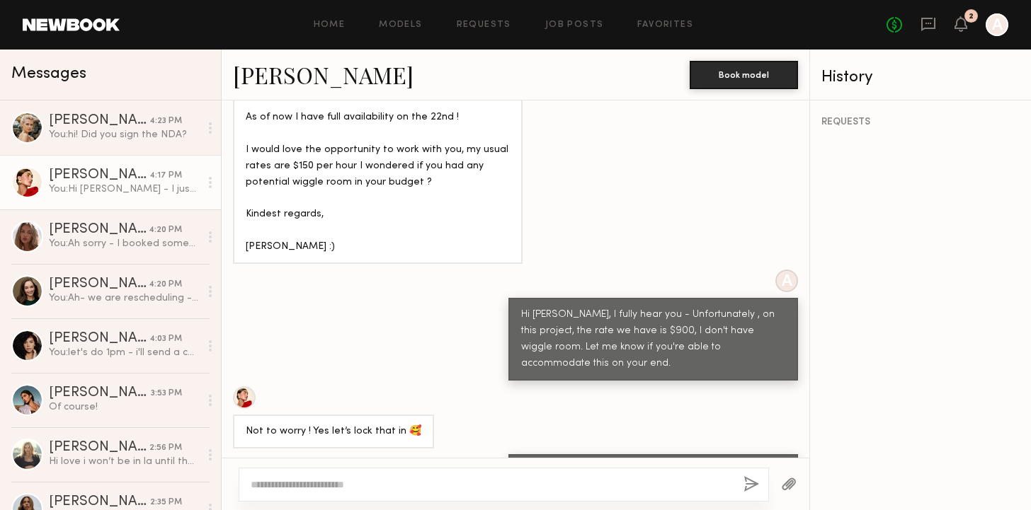
scroll to position [725, 0]
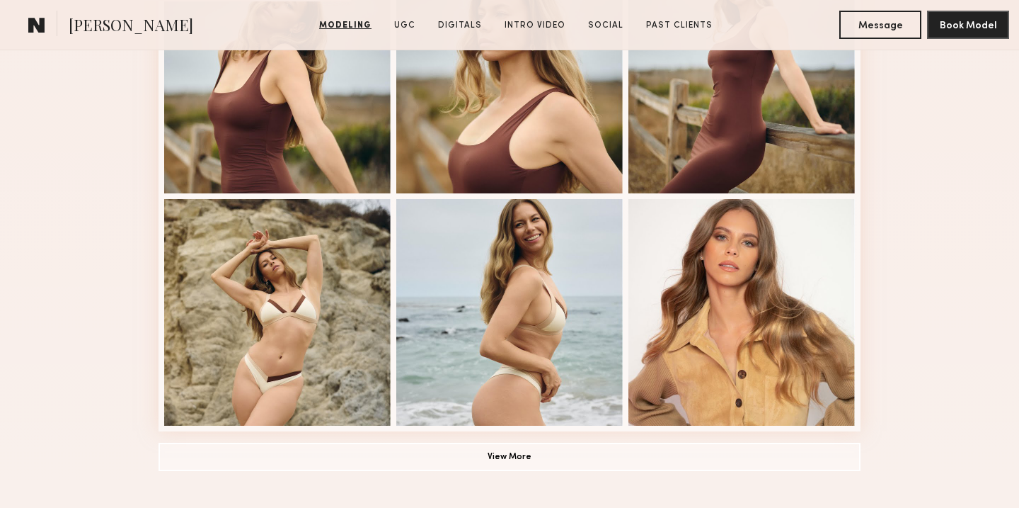
scroll to position [1107, 0]
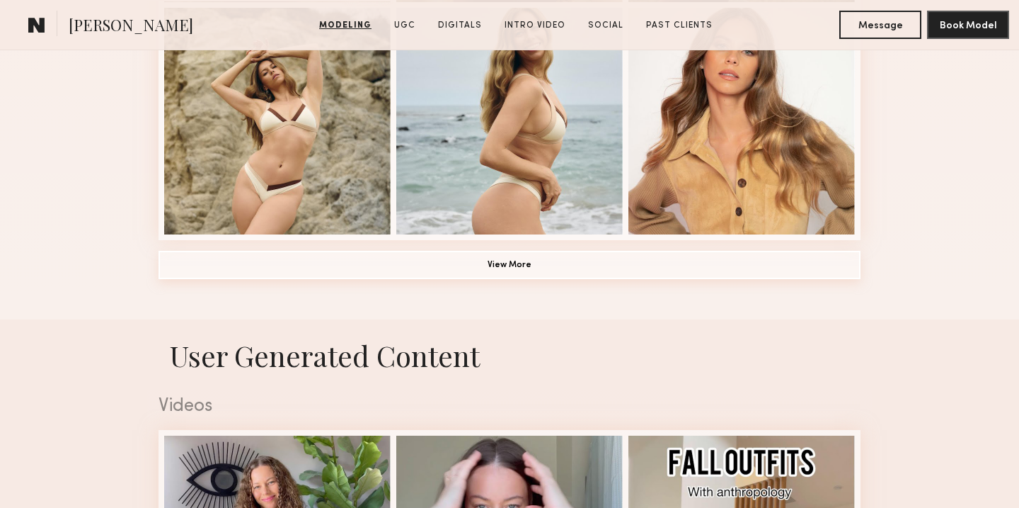
click at [499, 265] on button "View More" at bounding box center [510, 265] width 702 height 28
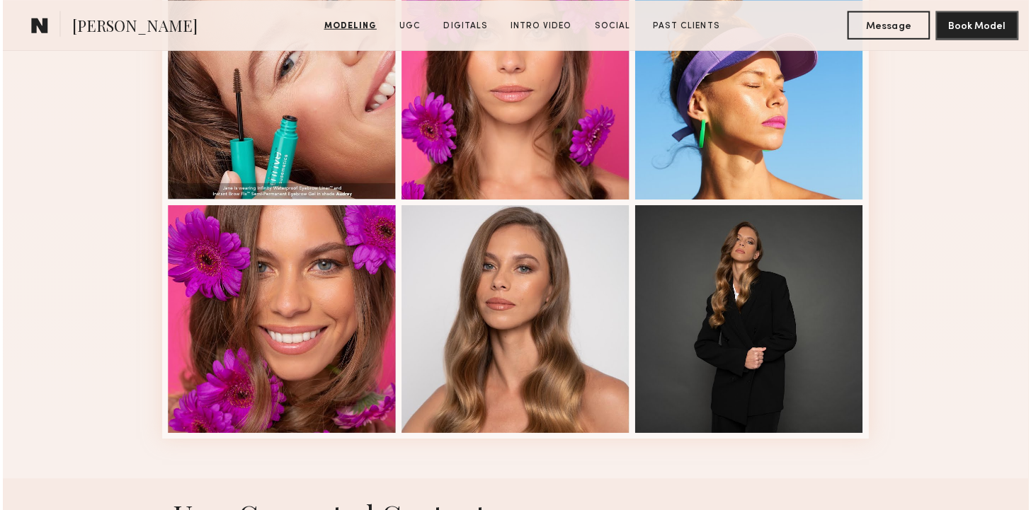
scroll to position [1841, 0]
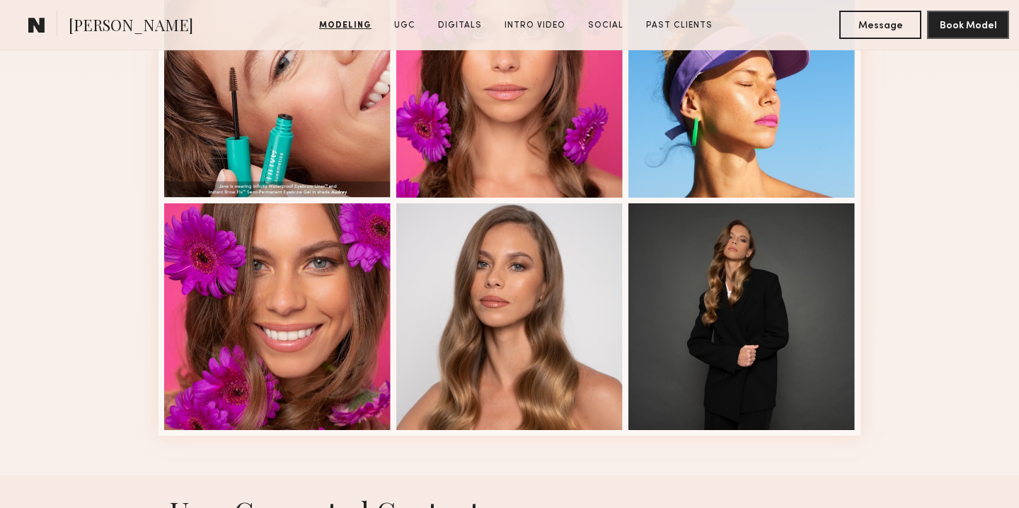
click at [499, 265] on div at bounding box center [509, 316] width 227 height 227
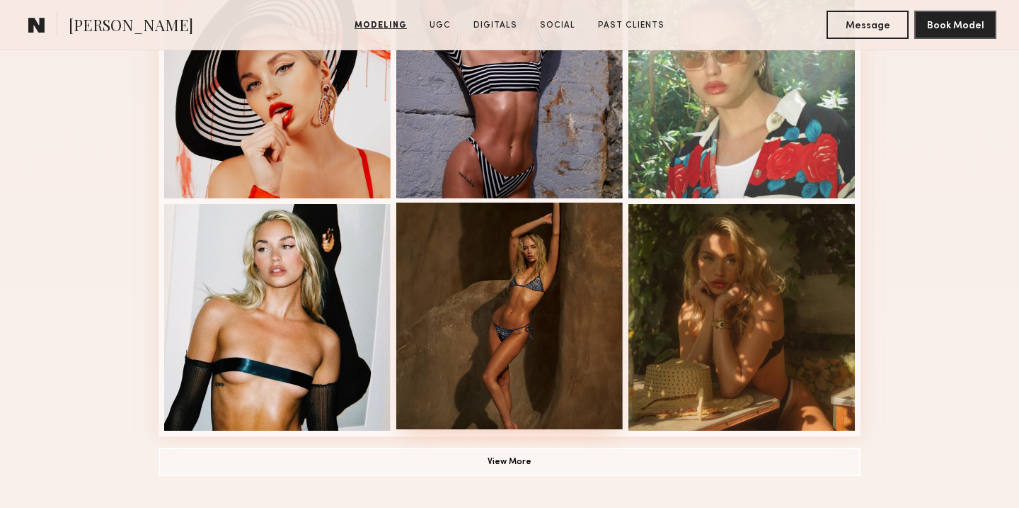
scroll to position [908, 0]
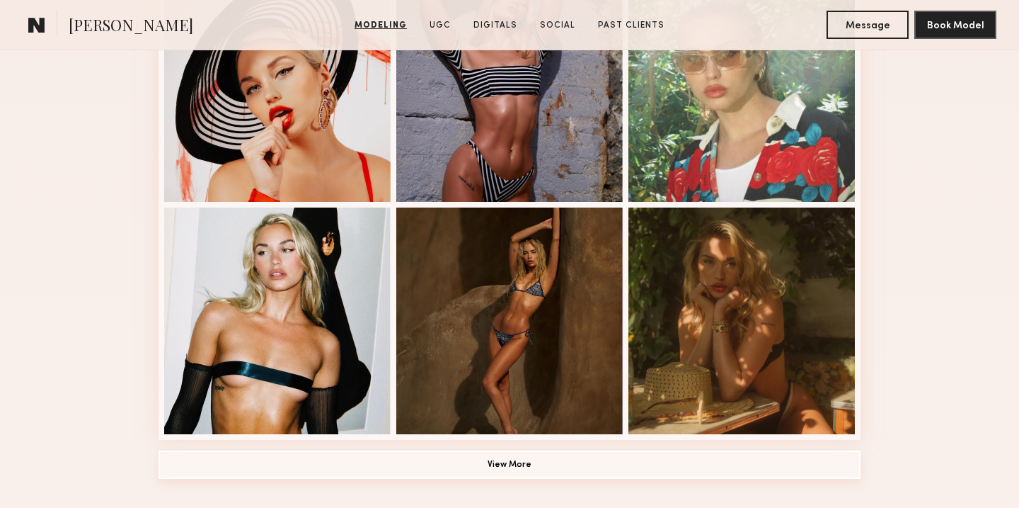
click at [508, 461] on button "View More" at bounding box center [510, 464] width 702 height 28
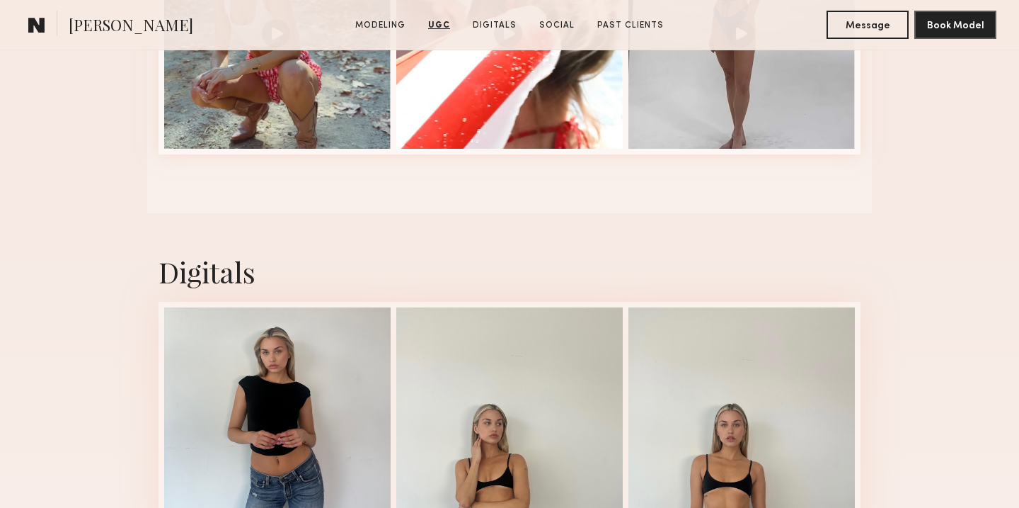
scroll to position [3556, 0]
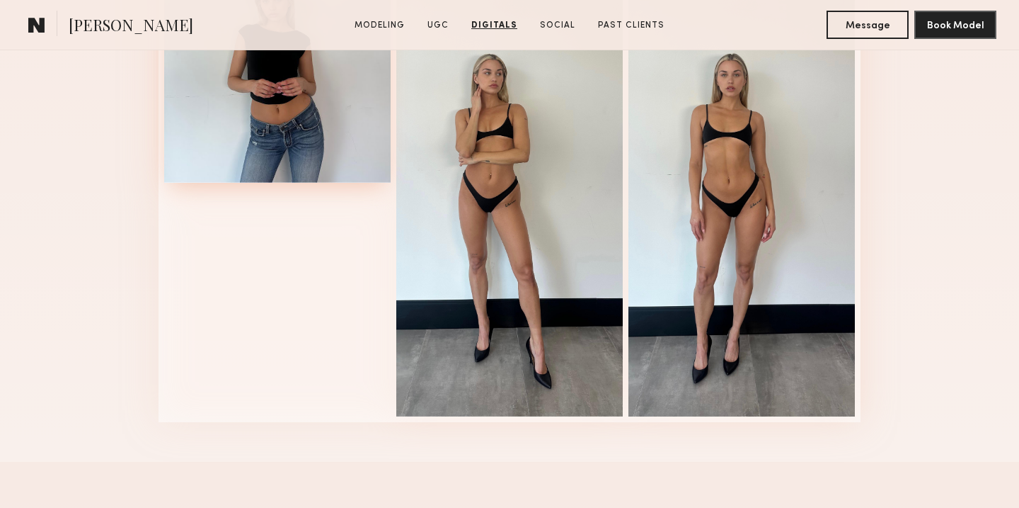
click at [258, 136] on div at bounding box center [277, 69] width 227 height 227
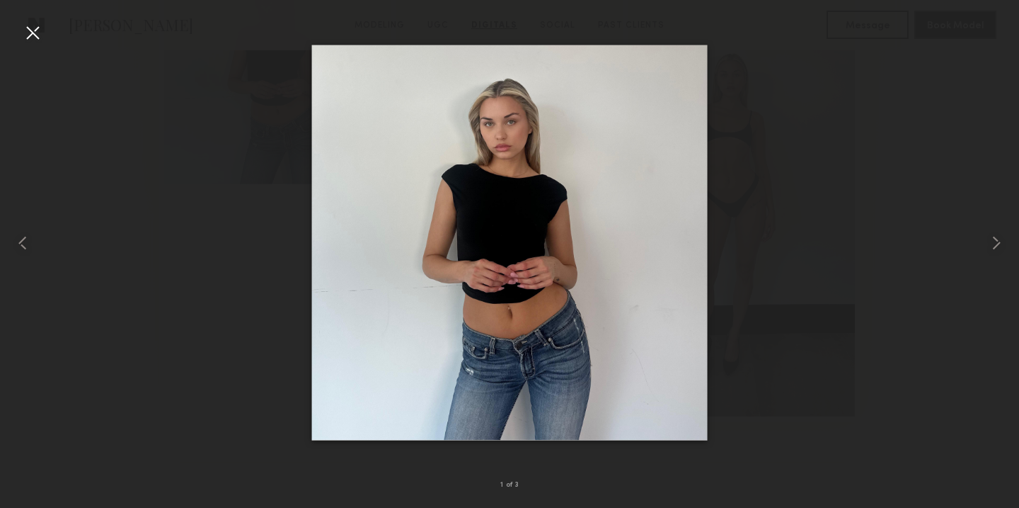
click at [35, 30] on div at bounding box center [32, 32] width 23 height 23
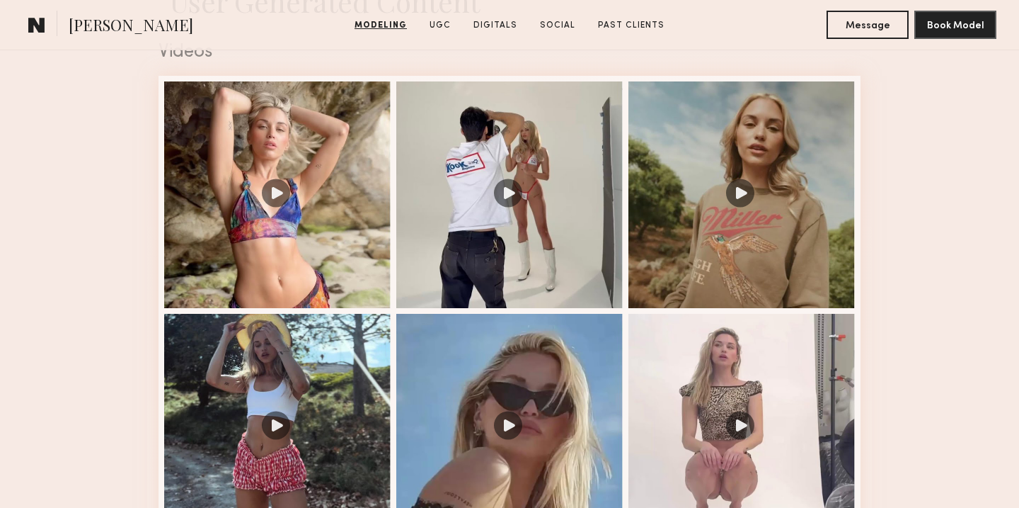
scroll to position [2351, 0]
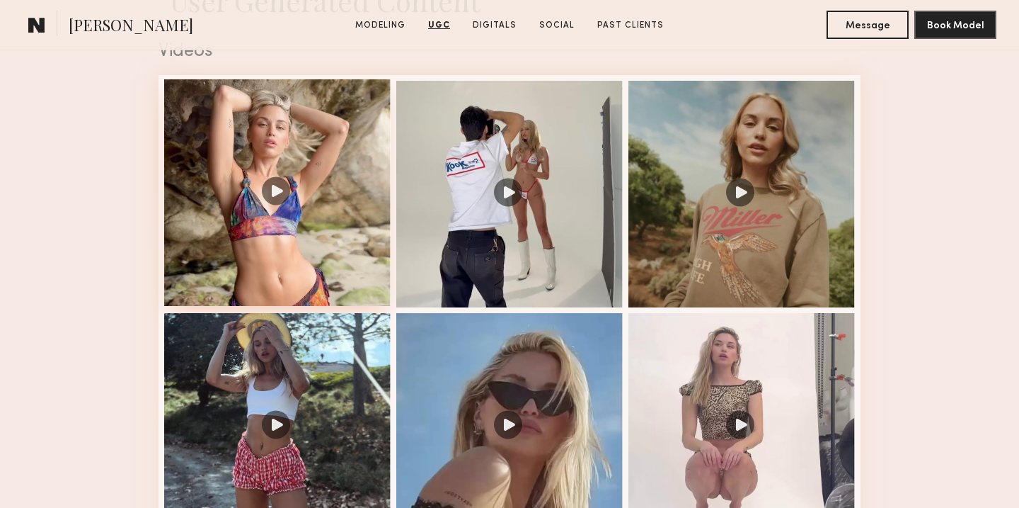
click at [303, 181] on div at bounding box center [277, 192] width 227 height 227
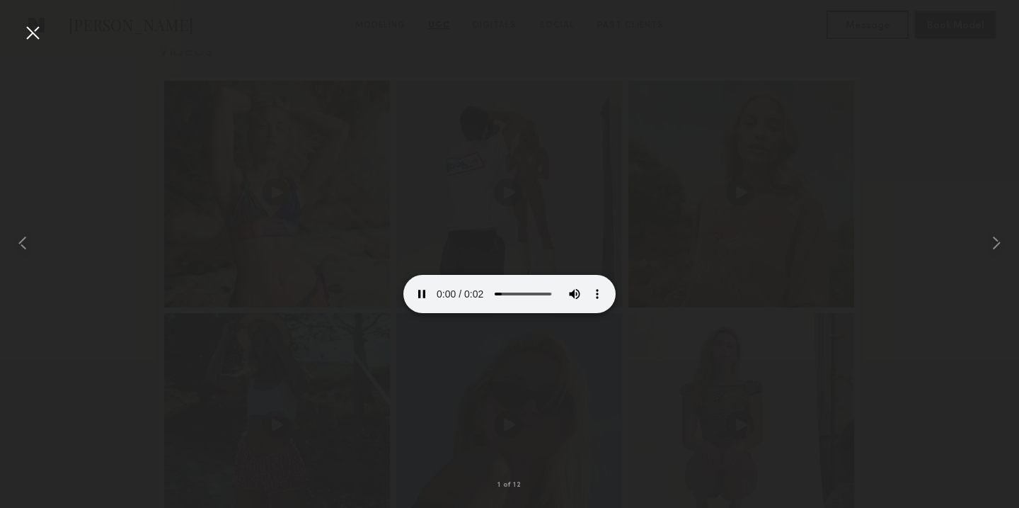
click at [33, 32] on div at bounding box center [32, 32] width 23 height 23
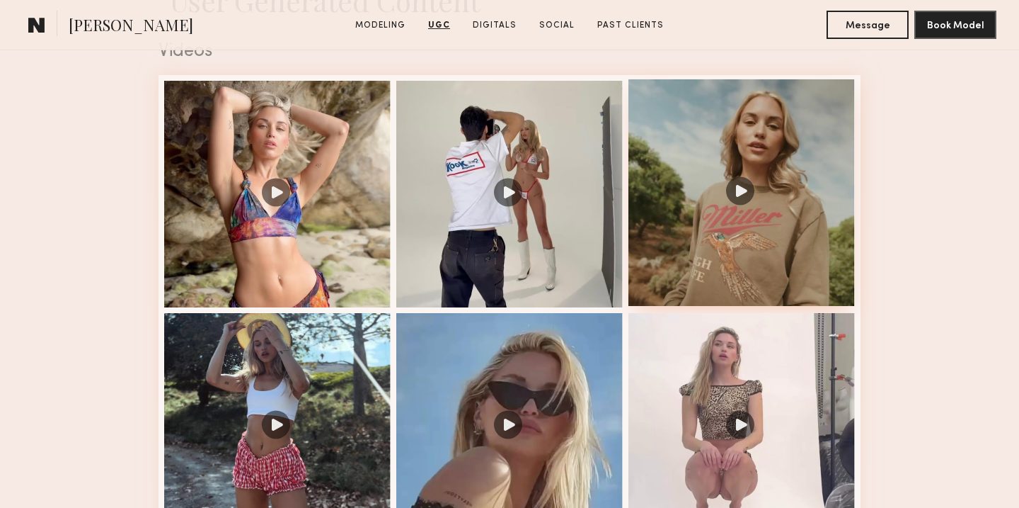
click at [765, 161] on div at bounding box center [742, 192] width 227 height 227
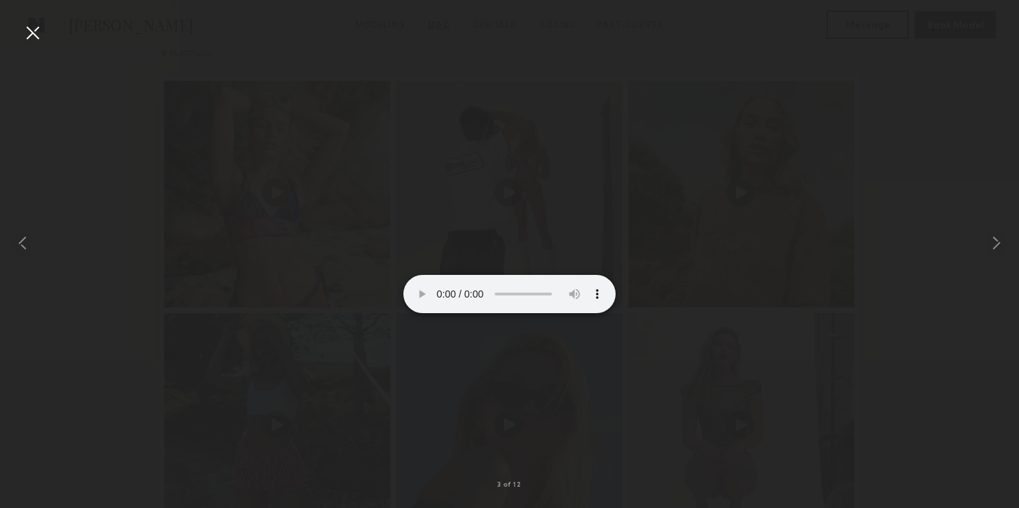
click at [37, 36] on div at bounding box center [32, 32] width 23 height 23
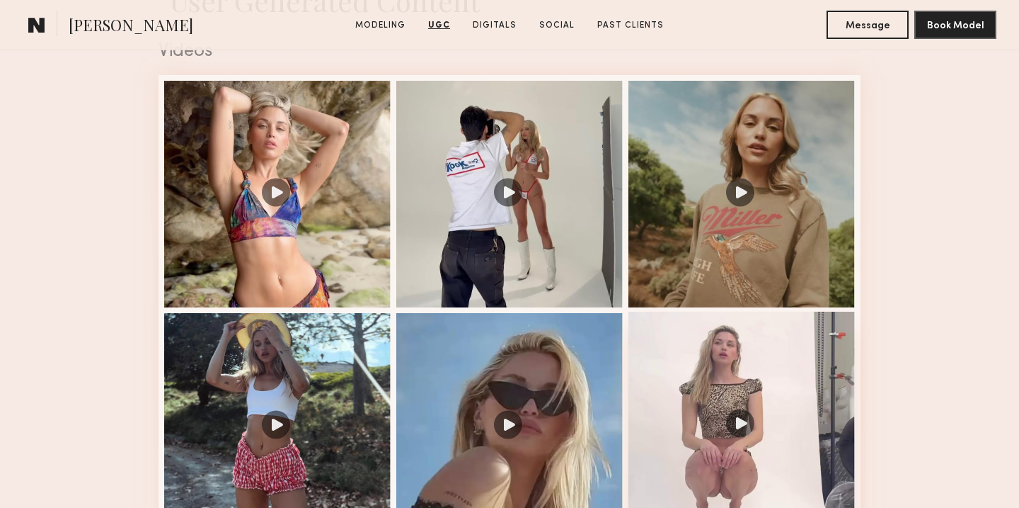
click at [788, 406] on div at bounding box center [742, 424] width 227 height 227
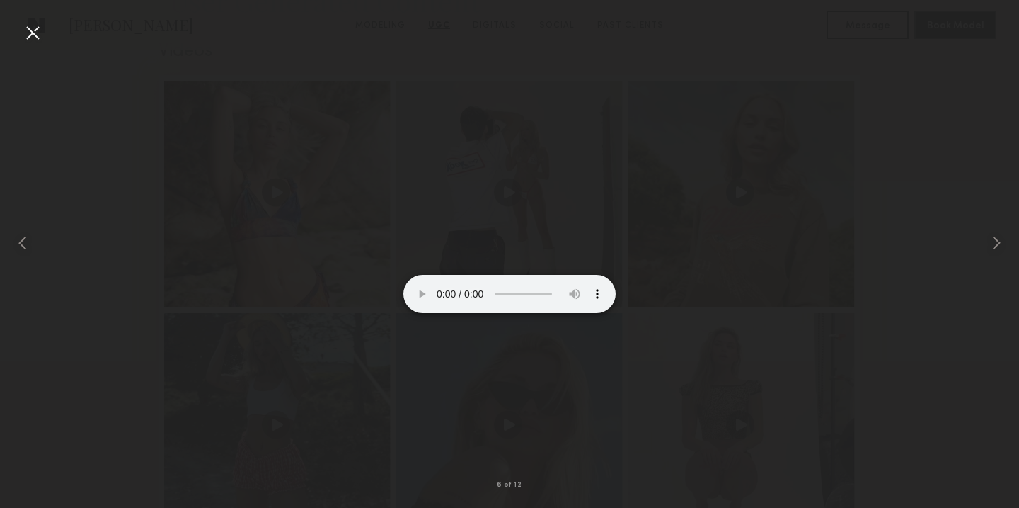
click at [34, 33] on div at bounding box center [32, 32] width 23 height 23
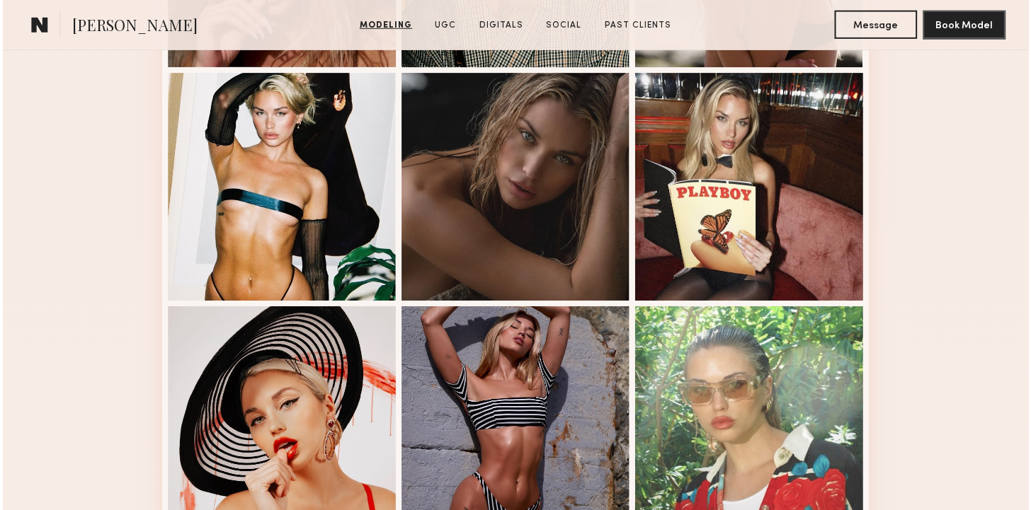
scroll to position [577, 0]
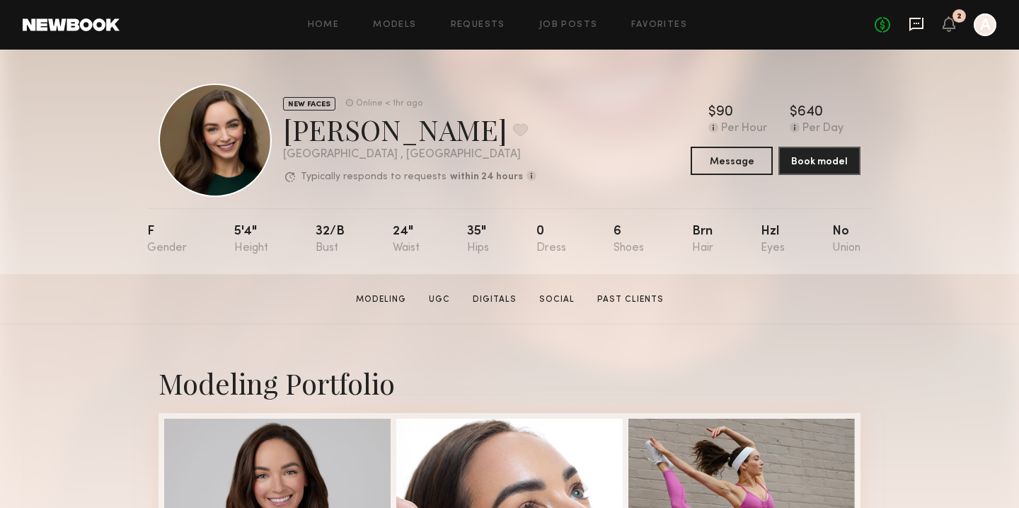
click at [921, 25] on icon at bounding box center [917, 24] width 16 height 16
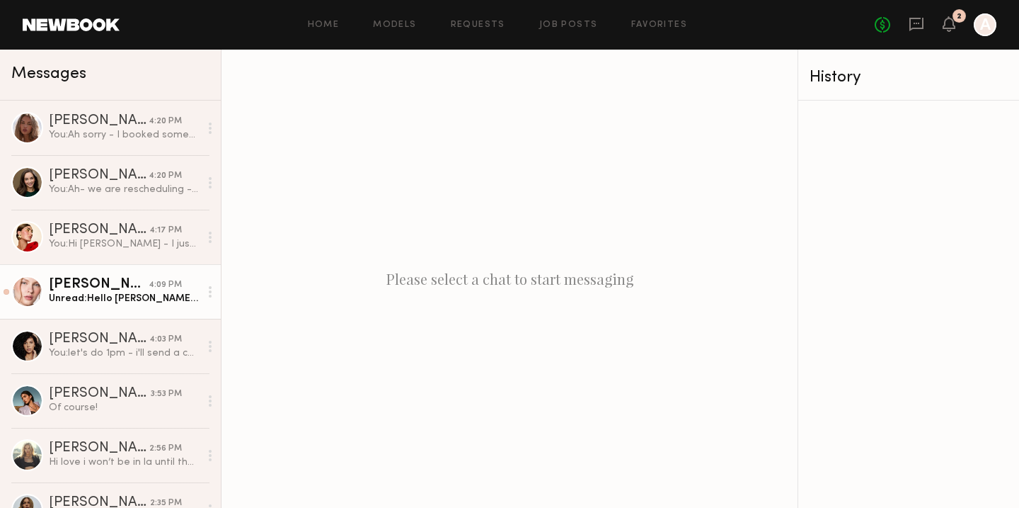
click at [92, 306] on link "Anastasiia M. 4:09 PM Unread: Hello Anne! You got any updates for me yet?:)🙈" at bounding box center [110, 291] width 221 height 55
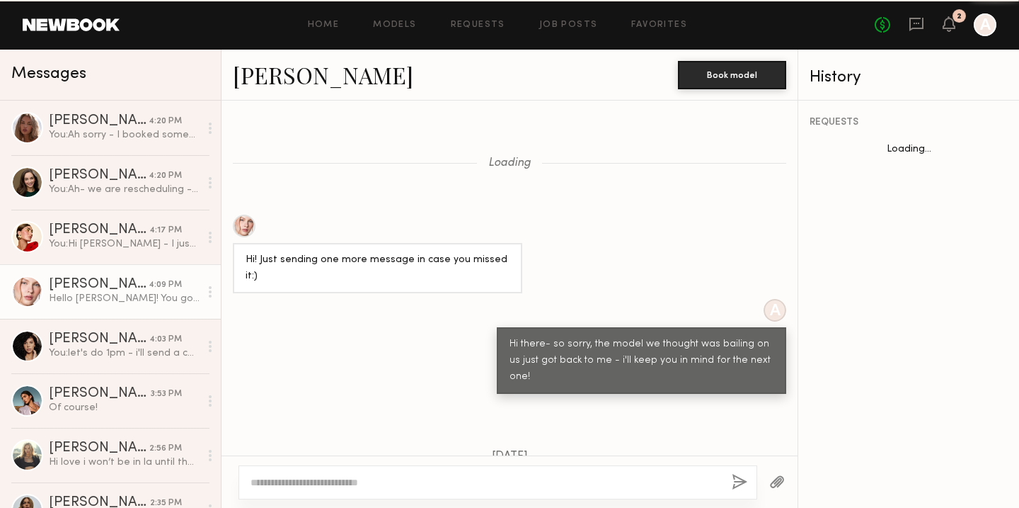
scroll to position [607, 0]
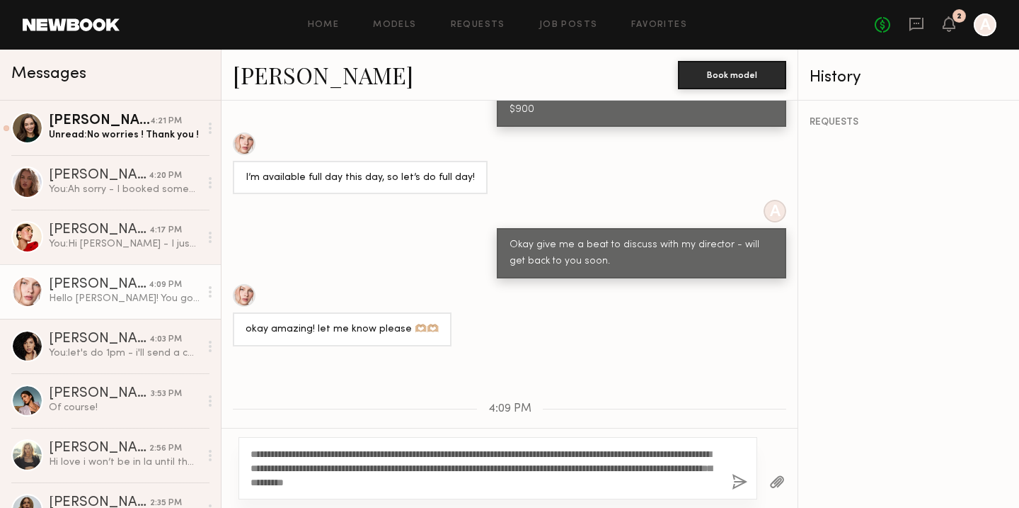
click at [345, 466] on textarea "**********" at bounding box center [486, 468] width 470 height 42
type textarea "**********"
click at [736, 481] on button "button" at bounding box center [740, 483] width 16 height 18
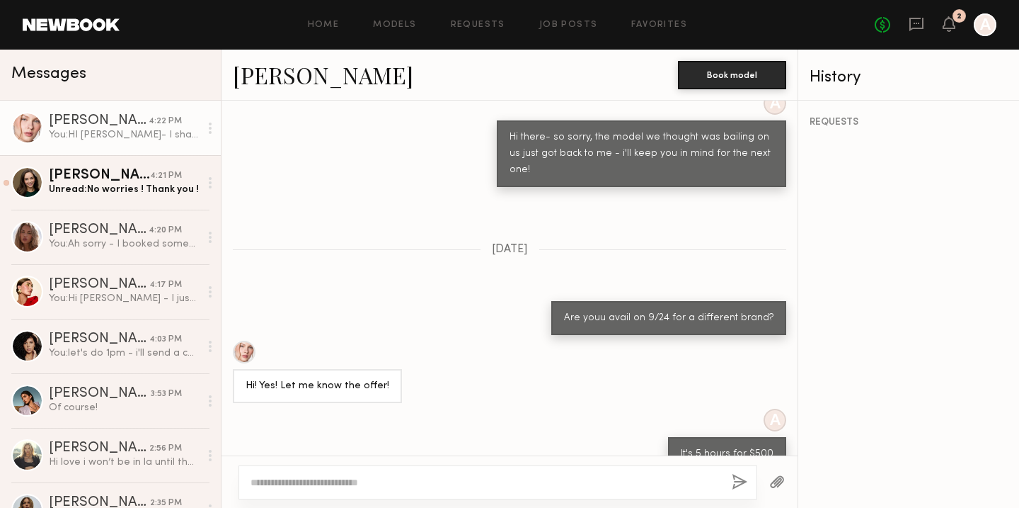
scroll to position [1446, 0]
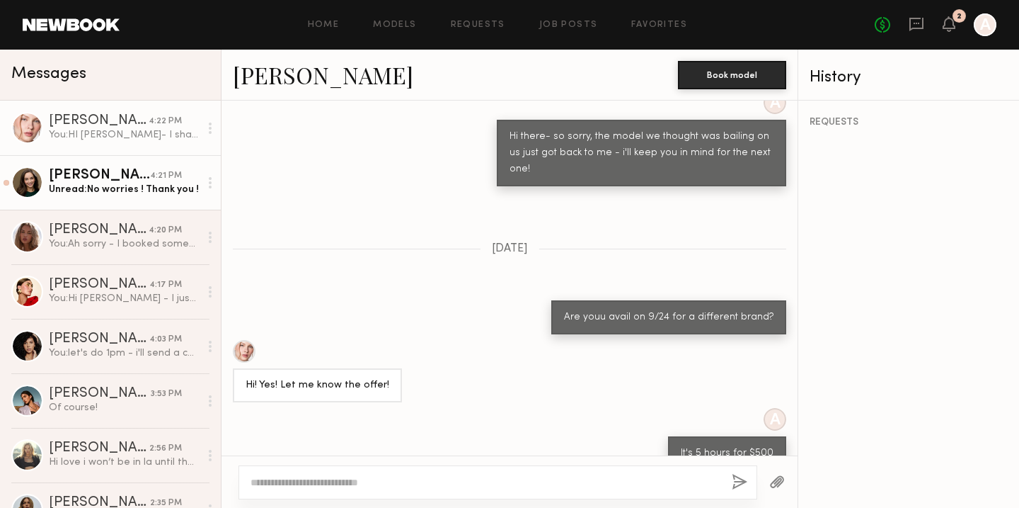
click at [120, 185] on div "Unread: No worries ! Thank you !" at bounding box center [124, 189] width 151 height 13
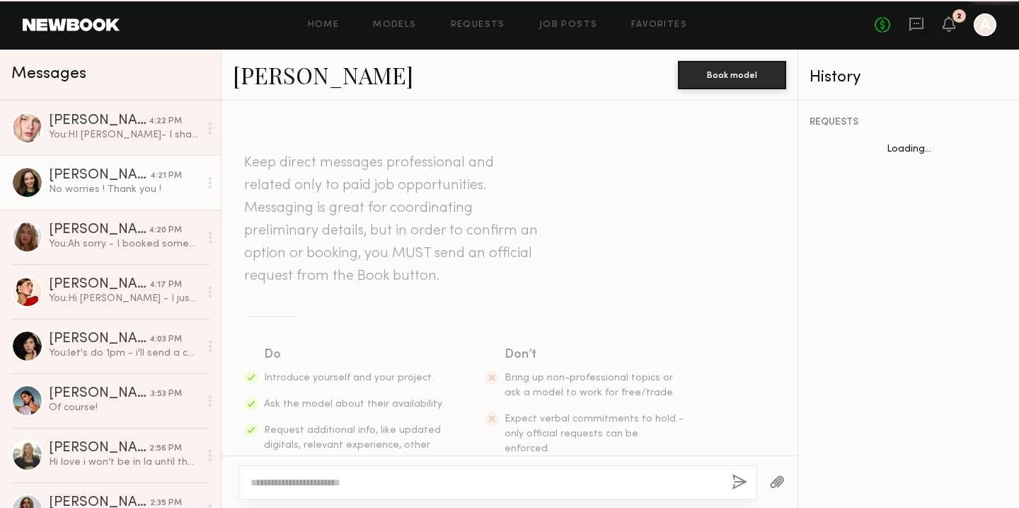
scroll to position [464, 0]
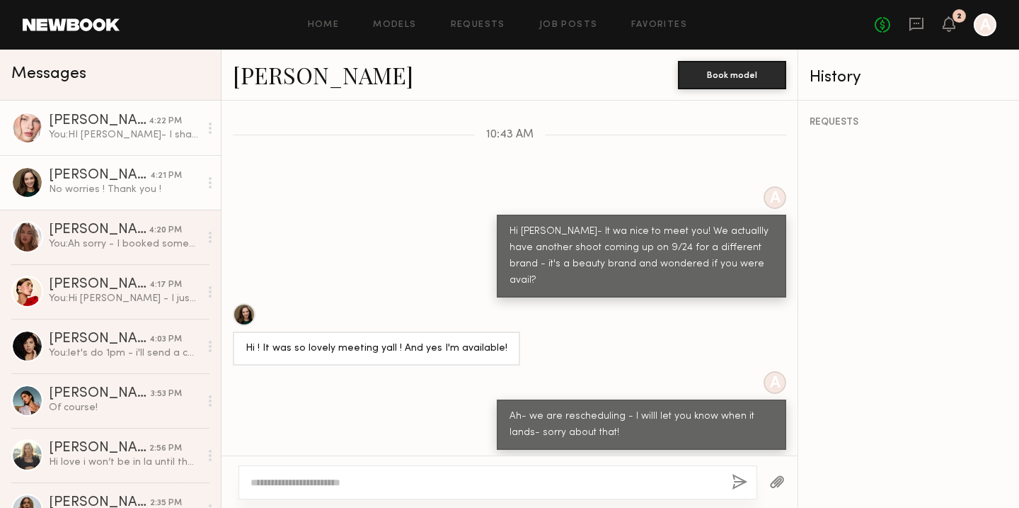
click at [122, 143] on link "Anastasiia M. 4:22 PM You: HI Anastasiia- I shared with my director - she think…" at bounding box center [110, 128] width 221 height 55
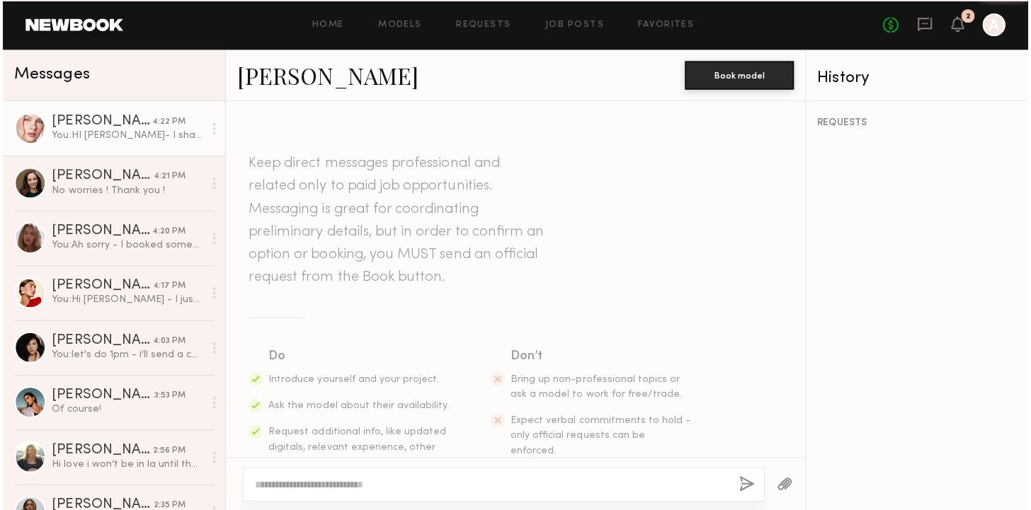
scroll to position [1921, 0]
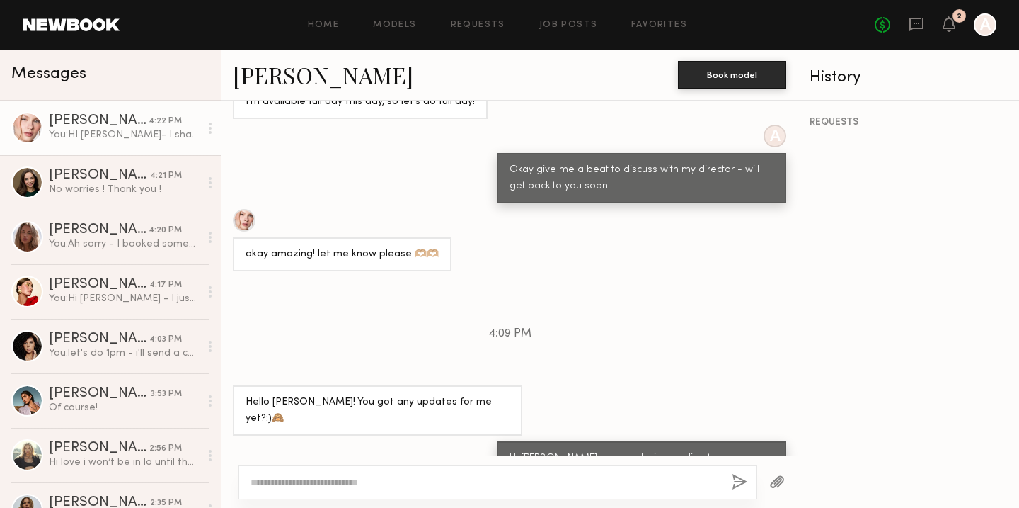
click at [296, 83] on link "Anastasiia M." at bounding box center [323, 74] width 181 height 30
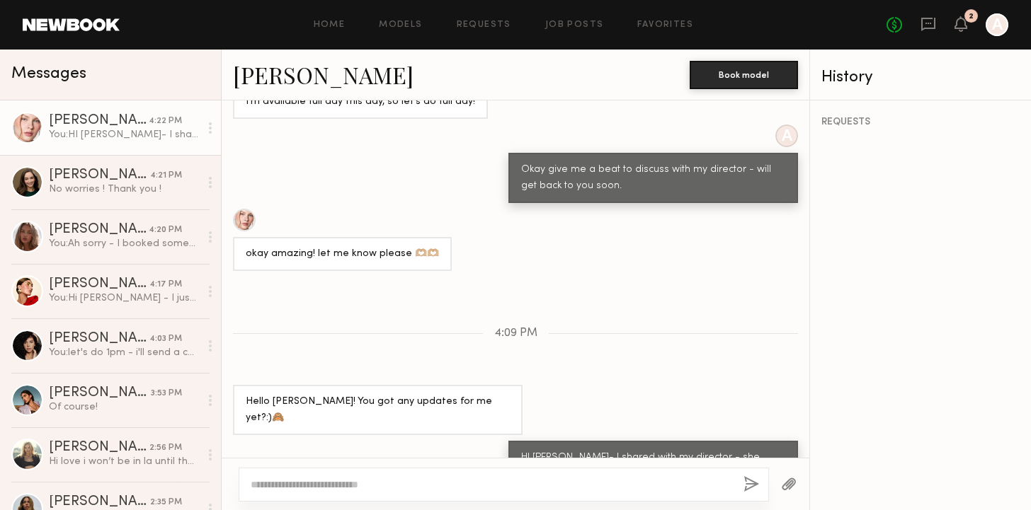
scroll to position [1918, 0]
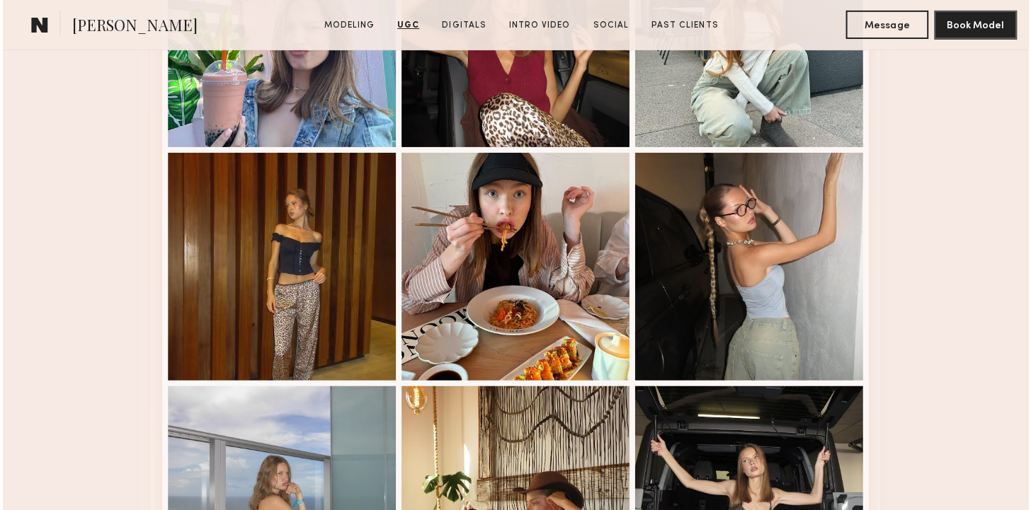
scroll to position [2633, 0]
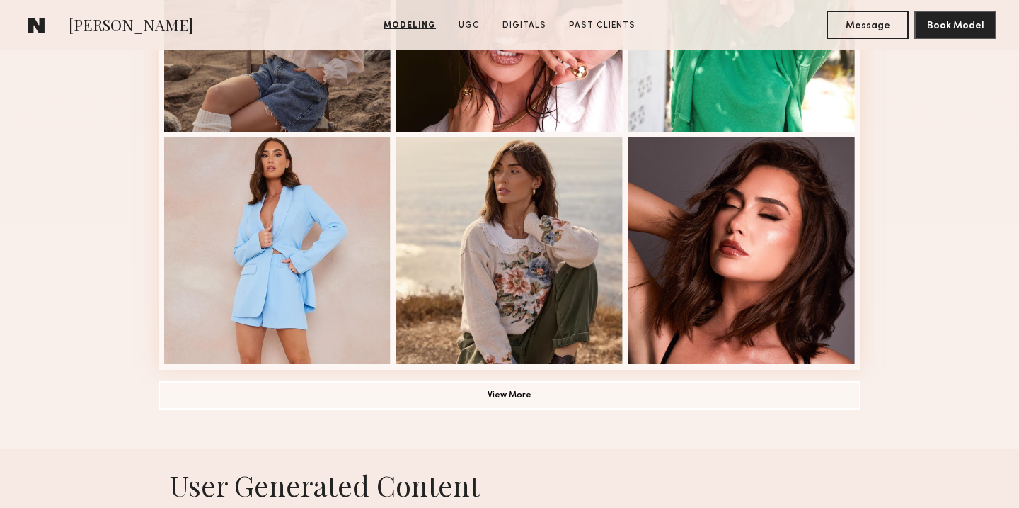
scroll to position [995, 0]
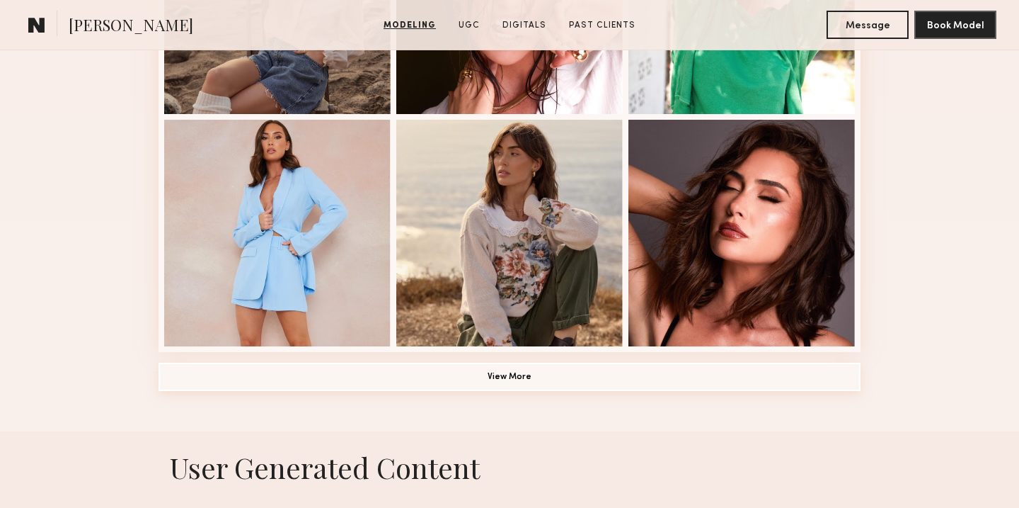
click at [498, 379] on button "View More" at bounding box center [510, 376] width 702 height 28
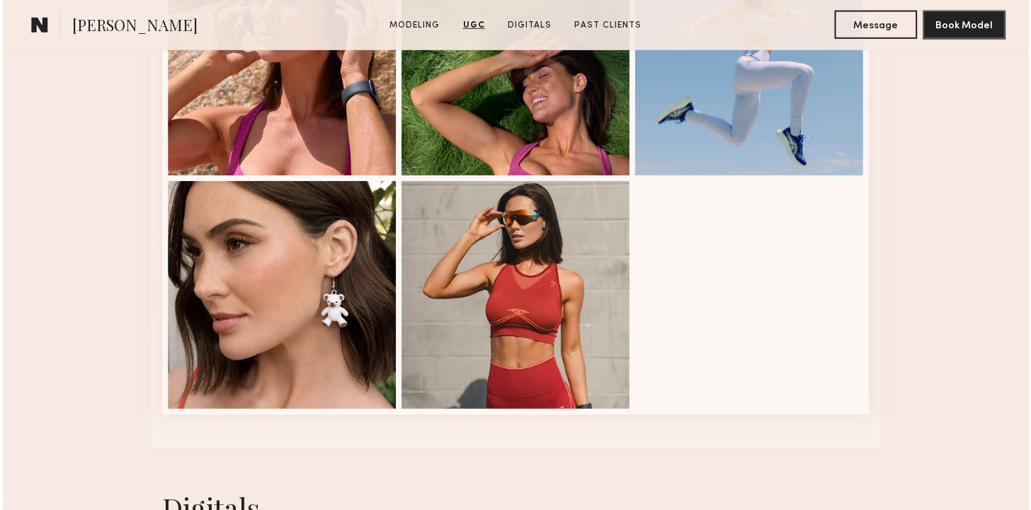
scroll to position [3504, 0]
